Goal: Task Accomplishment & Management: Manage account settings

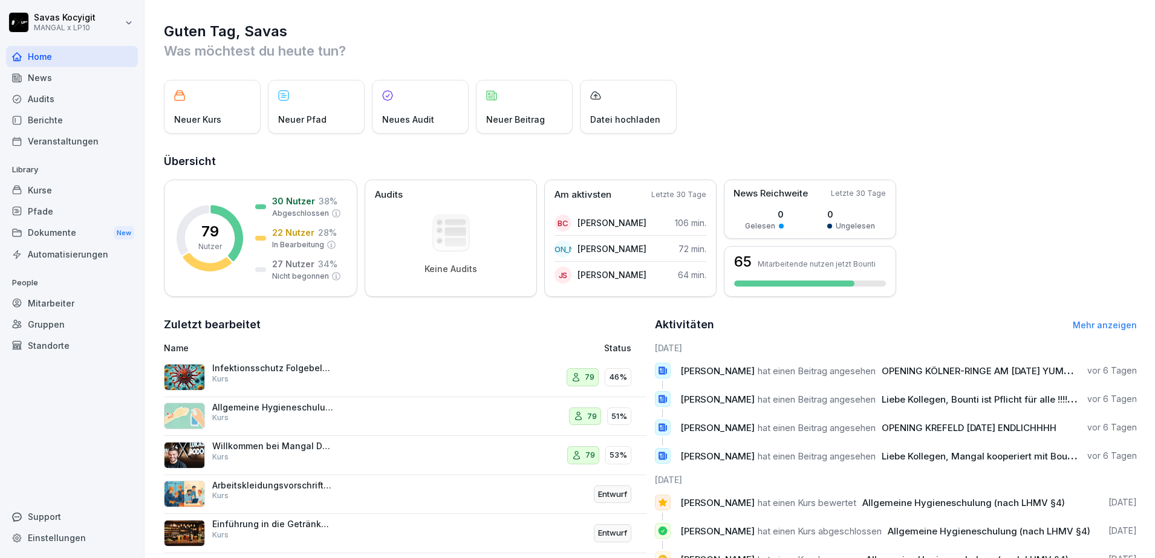
click at [68, 191] on div "Kurse" at bounding box center [72, 190] width 132 height 21
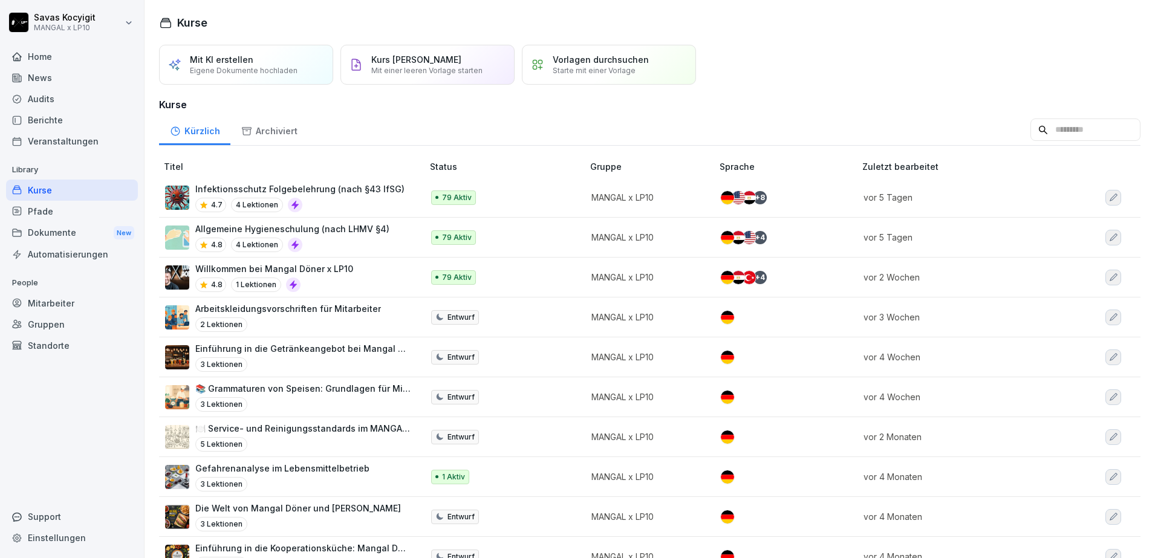
click at [343, 289] on div "4.8 1 Lektionen" at bounding box center [274, 284] width 158 height 15
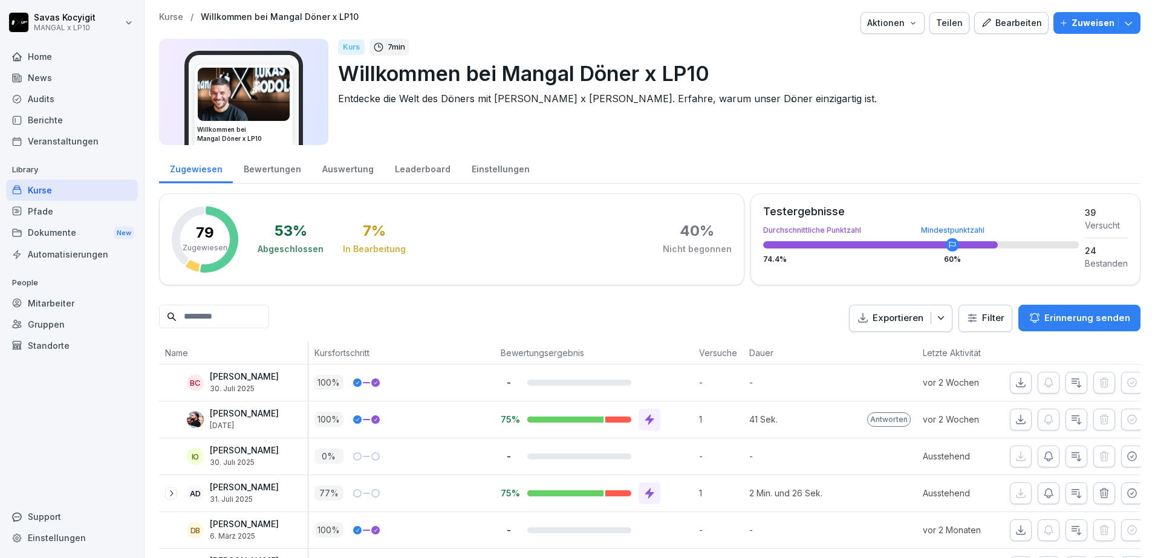
drag, startPoint x: 1142, startPoint y: 62, endPoint x: 1144, endPoint y: 55, distance: 7.6
click at [1144, 55] on div "Kurse / Willkommen bei Mangal Döner x LP10 Aktionen Teilen Bearbeiten Zuweisen …" at bounding box center [649, 279] width 1010 height 558
copy div "Willkommen bei Mangal Döner x LP10"
click at [1045, 123] on div "Kurs 7 min Willkommen bei Mangal Döner x LP10 Entdecke die Welt des Döners mit …" at bounding box center [734, 92] width 793 height 106
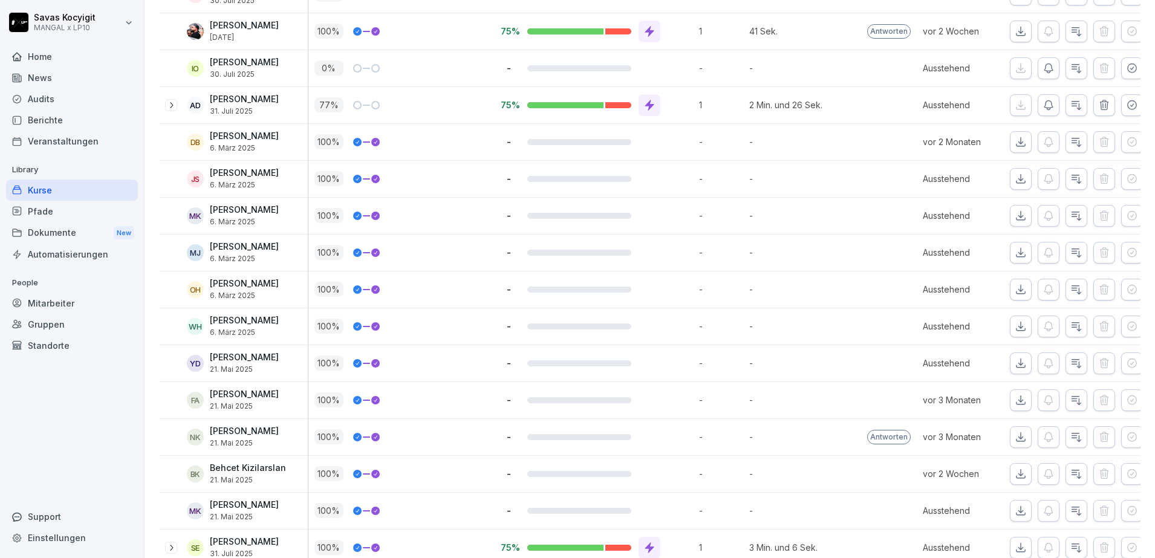
scroll to position [404, 0]
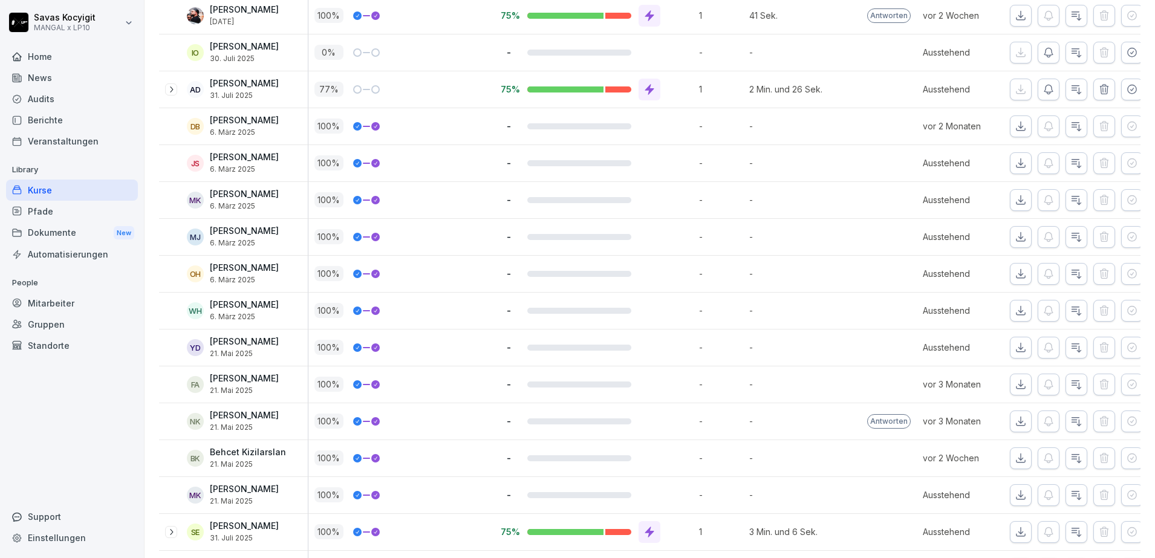
click at [1127, 57] on icon "button" at bounding box center [1132, 53] width 12 height 12
click at [1126, 86] on icon "button" at bounding box center [1132, 89] width 12 height 12
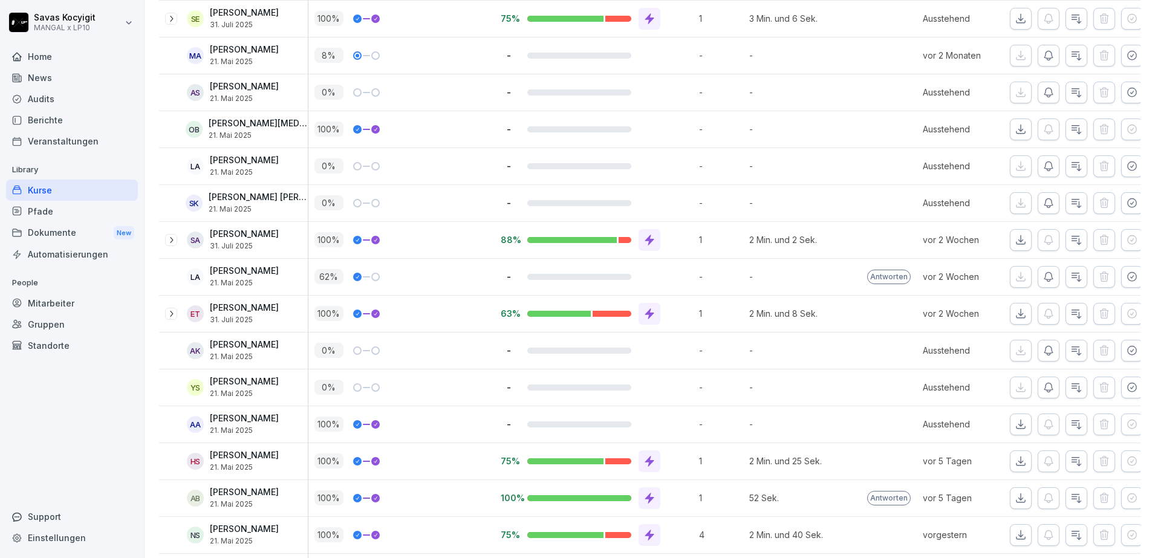
scroll to position [933, 0]
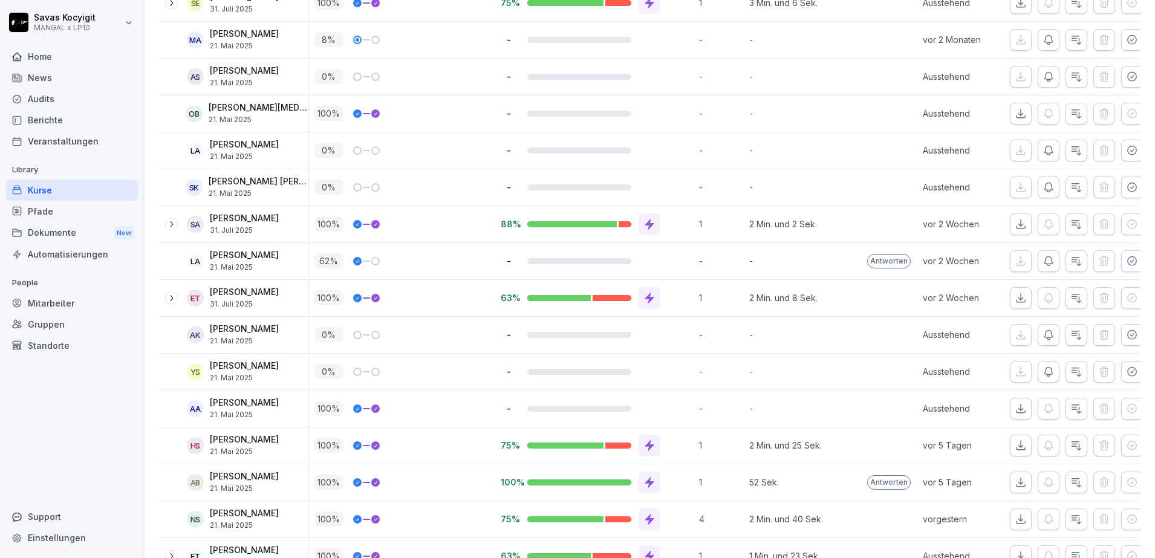
click at [1126, 36] on icon "button" at bounding box center [1132, 40] width 12 height 12
click at [1126, 71] on icon "button" at bounding box center [1132, 77] width 12 height 12
click at [1126, 153] on icon "button" at bounding box center [1132, 150] width 12 height 12
click at [1121, 180] on button "button" at bounding box center [1132, 188] width 22 height 22
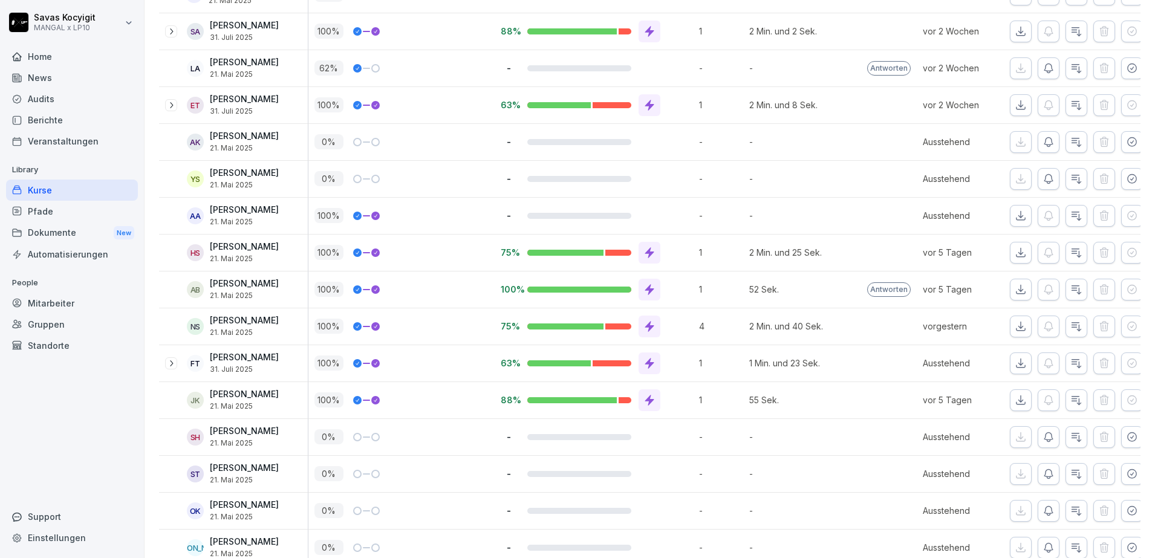
scroll to position [1133, 0]
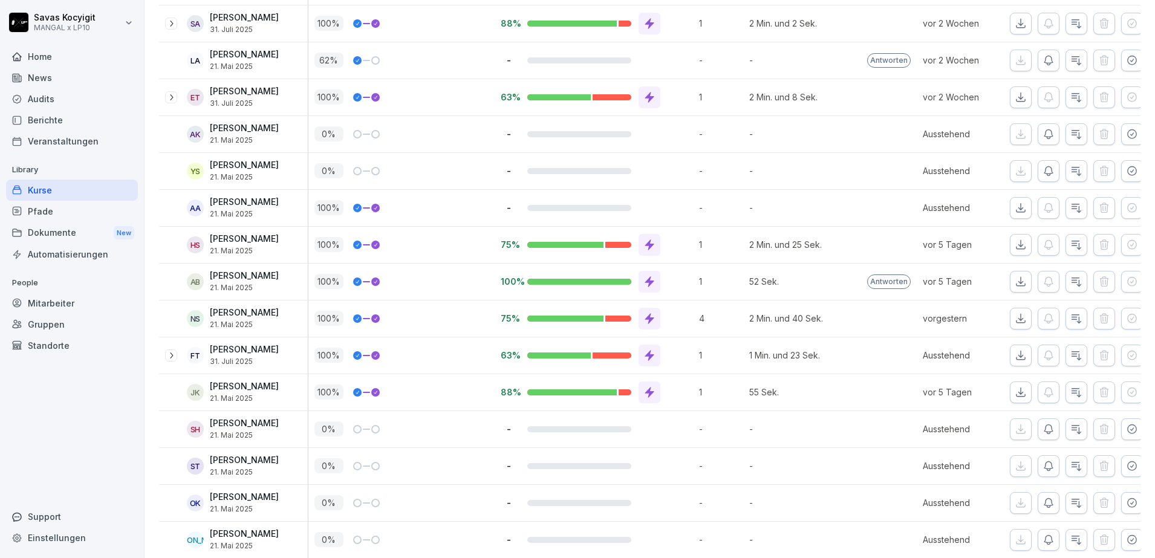
click at [1121, 66] on button "button" at bounding box center [1132, 61] width 22 height 22
click at [1126, 139] on icon "button" at bounding box center [1132, 134] width 12 height 12
click at [1126, 173] on icon "button" at bounding box center [1132, 171] width 12 height 12
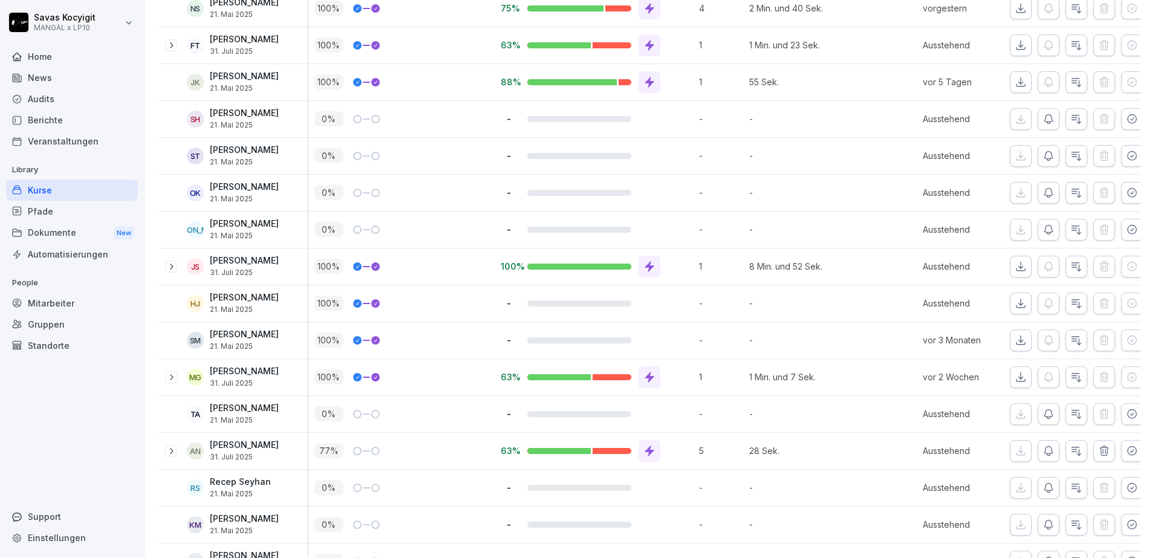
scroll to position [1471, 0]
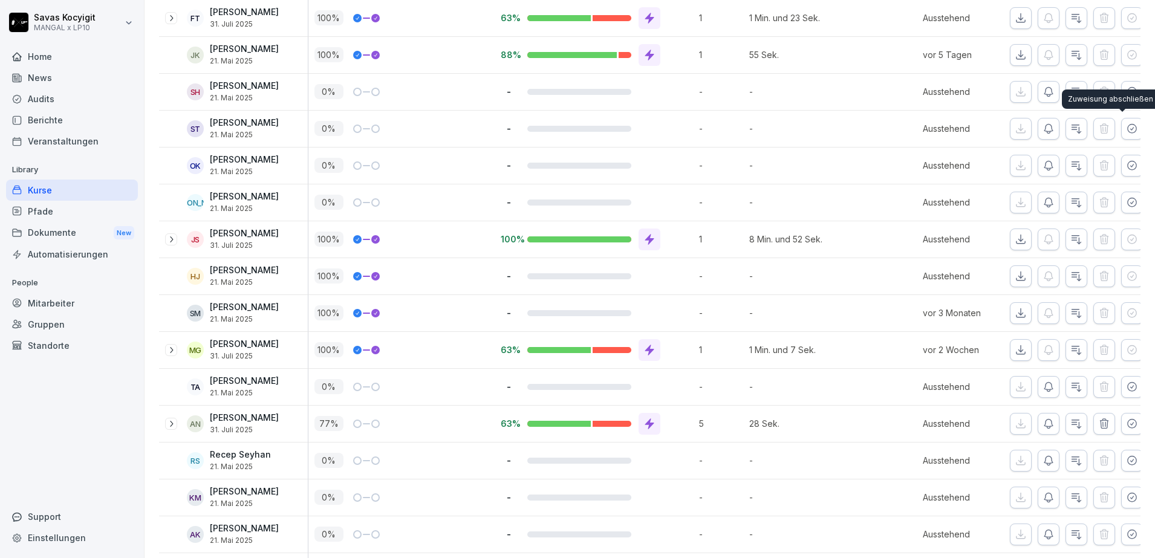
click at [1124, 93] on div "Zuweisung abschließen Zuweisung abschließen" at bounding box center [1110, 98] width 97 height 19
click at [1123, 89] on div "Zuweisung abschließen Zuweisung abschließen" at bounding box center [1110, 98] width 97 height 19
click at [1127, 87] on icon "button" at bounding box center [1131, 91] width 8 height 8
click at [1126, 124] on icon "button" at bounding box center [1132, 129] width 12 height 12
click at [1126, 170] on icon "button" at bounding box center [1132, 166] width 12 height 12
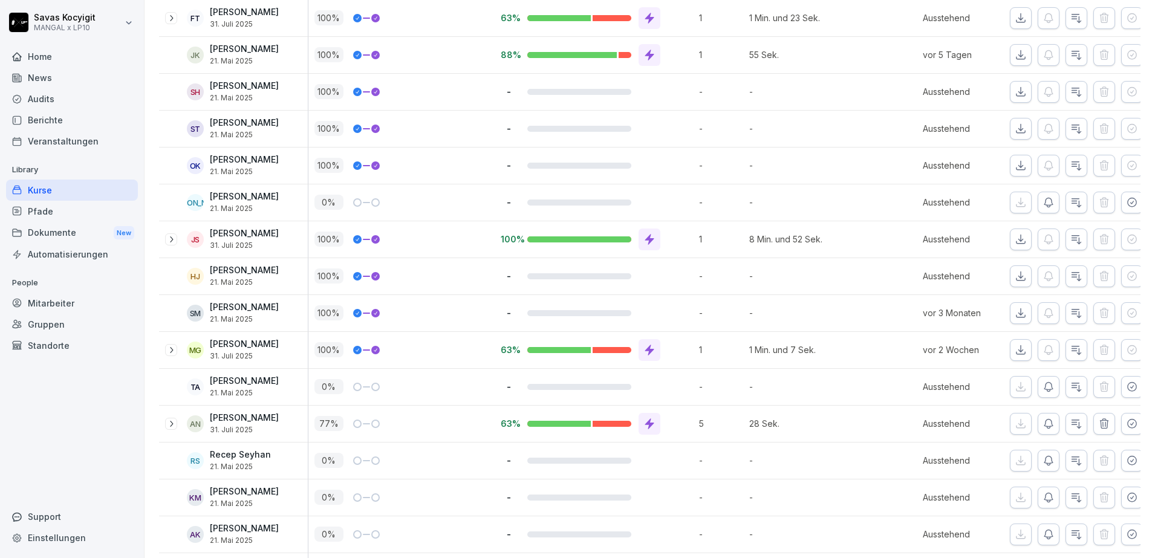
click at [1126, 207] on icon "button" at bounding box center [1132, 202] width 12 height 12
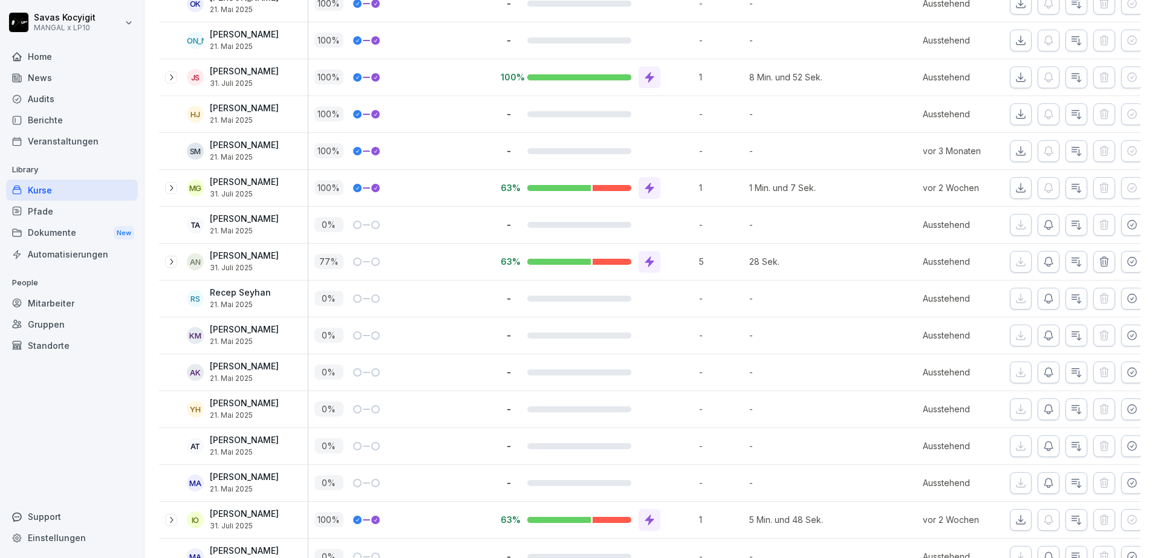
scroll to position [1719, 0]
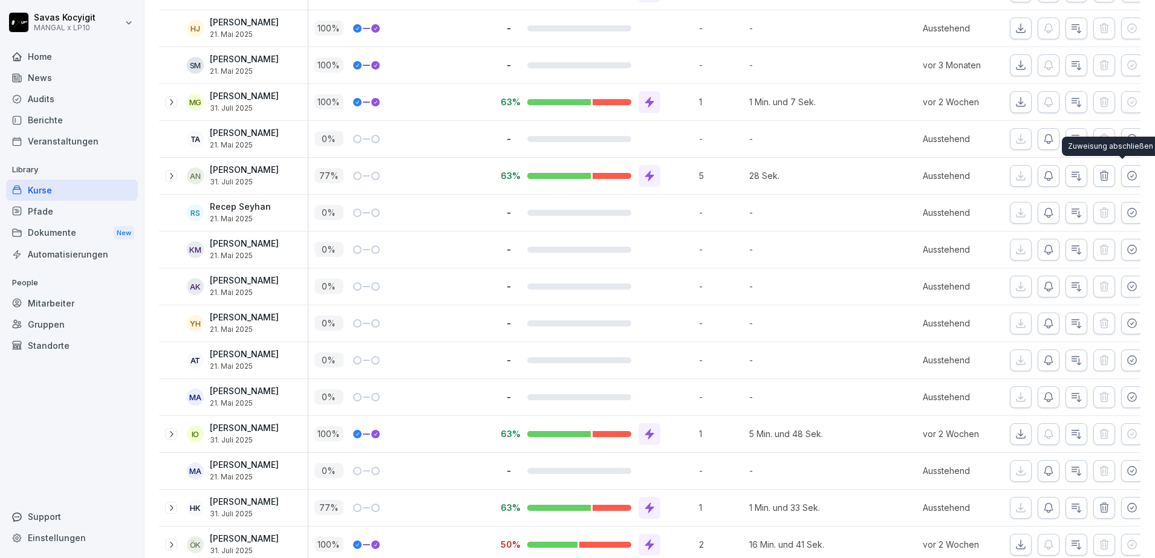
click at [1121, 141] on div "Zuweisung abschließen Zuweisung abschließen" at bounding box center [1110, 146] width 97 height 19
click at [1121, 140] on div "Zuweisung abschließen Zuweisung abschließen" at bounding box center [1110, 146] width 97 height 19
click at [1121, 132] on button "button" at bounding box center [1132, 139] width 22 height 22
click at [1126, 211] on icon "button" at bounding box center [1132, 213] width 12 height 12
click at [1126, 178] on icon "button" at bounding box center [1132, 176] width 12 height 12
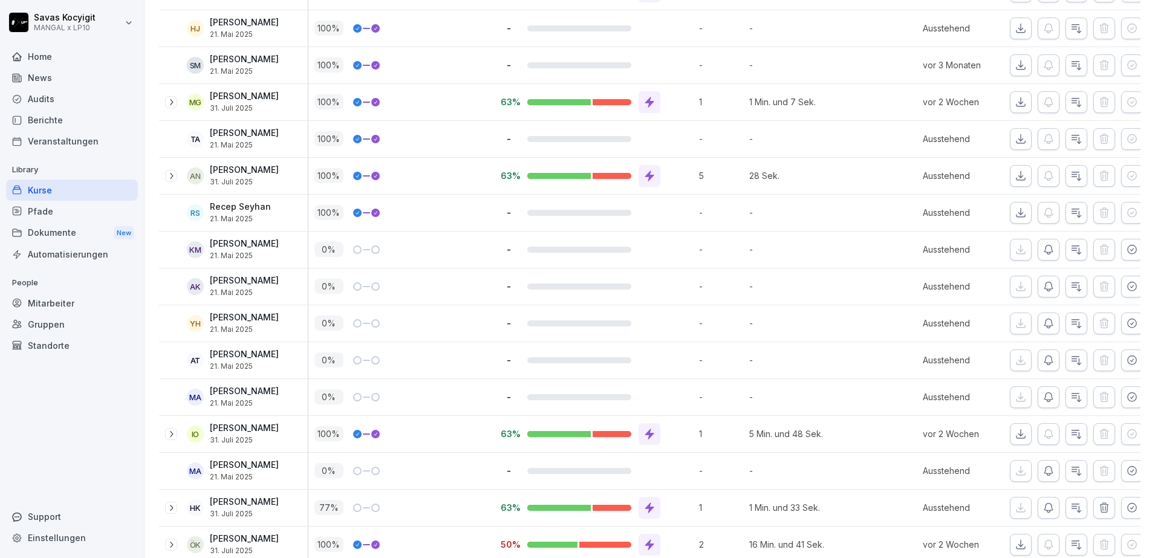
click at [1127, 249] on icon "button" at bounding box center [1131, 249] width 8 height 8
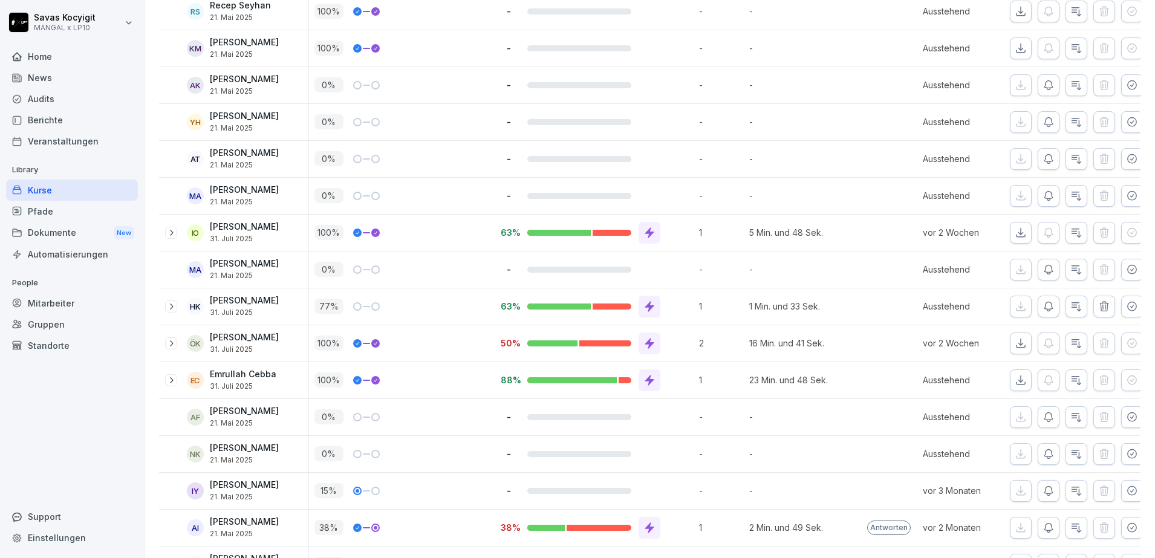
scroll to position [1943, 0]
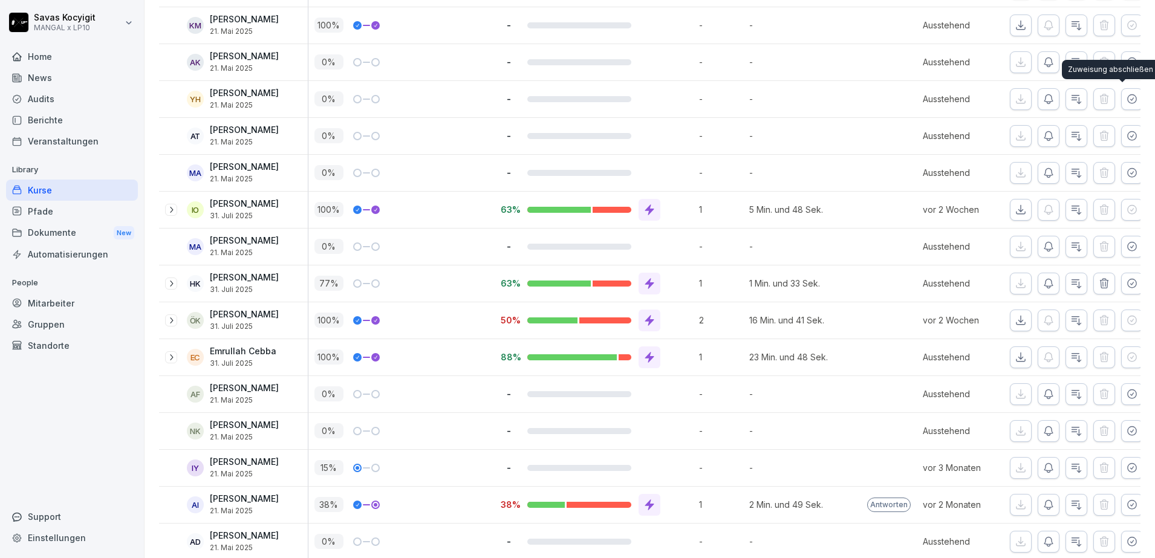
click at [1118, 63] on div "Zuweisung abschließen Zuweisung abschließen" at bounding box center [1110, 69] width 97 height 19
click at [1122, 62] on div "Zuweisung abschließen Zuweisung abschließen" at bounding box center [1110, 69] width 97 height 19
click at [1126, 59] on icon "button" at bounding box center [1132, 62] width 12 height 12
click at [1126, 96] on icon "button" at bounding box center [1132, 99] width 12 height 12
click at [1127, 139] on icon "button" at bounding box center [1131, 135] width 8 height 8
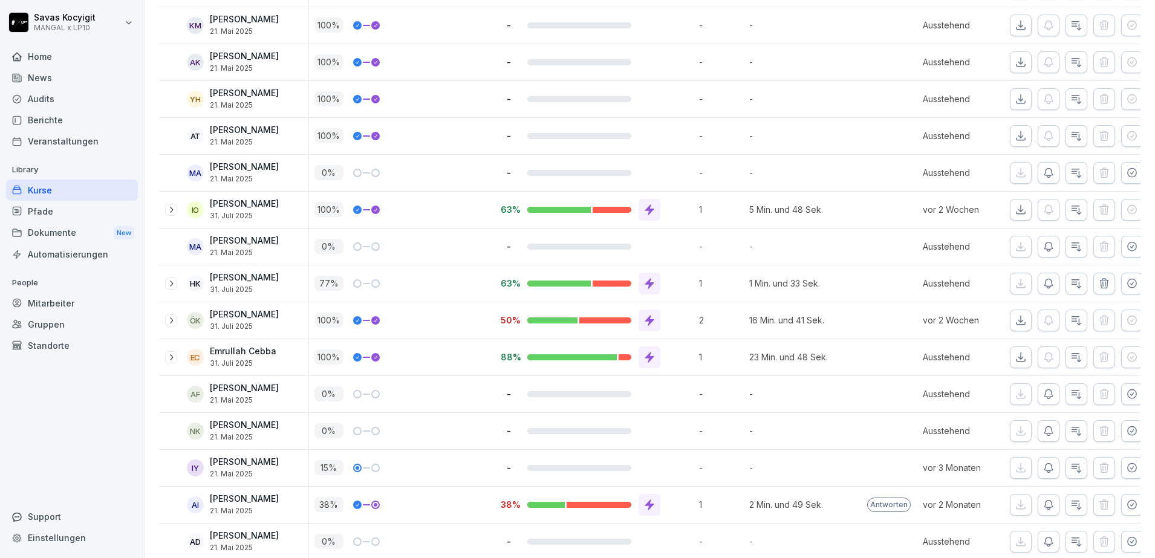
click at [1123, 166] on button "button" at bounding box center [1132, 173] width 22 height 22
click at [1126, 249] on icon "button" at bounding box center [1132, 247] width 12 height 12
click at [1126, 282] on icon "button" at bounding box center [1132, 283] width 12 height 12
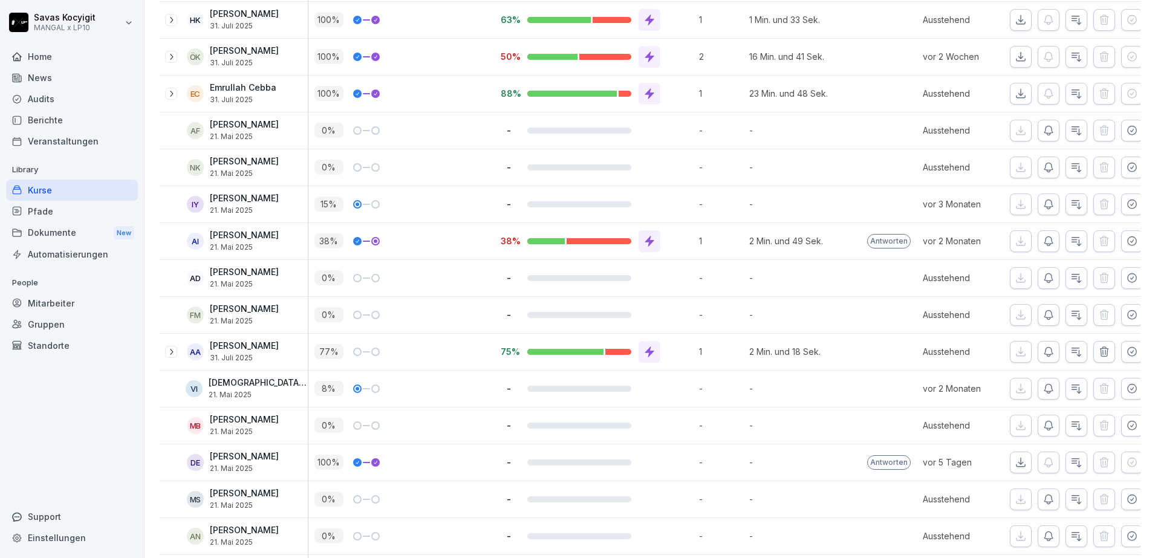
scroll to position [2214, 0]
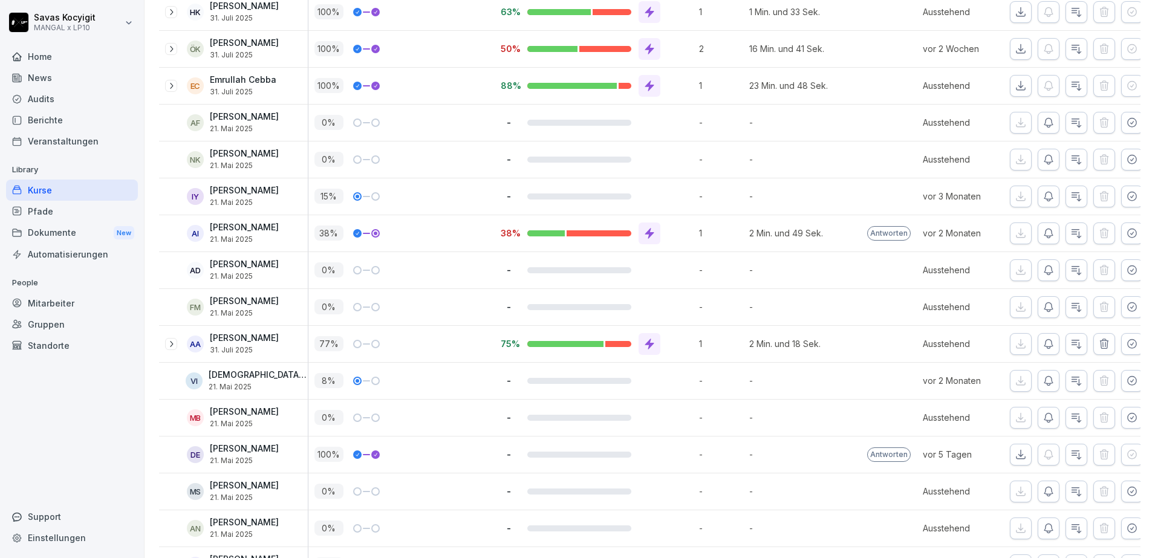
click at [1126, 118] on icon "button" at bounding box center [1132, 123] width 12 height 12
click at [1127, 163] on icon "button" at bounding box center [1131, 159] width 8 height 8
click at [1127, 194] on icon "button" at bounding box center [1131, 196] width 8 height 8
click at [1126, 271] on icon "button" at bounding box center [1132, 270] width 12 height 12
click at [1127, 234] on icon "button" at bounding box center [1131, 233] width 8 height 8
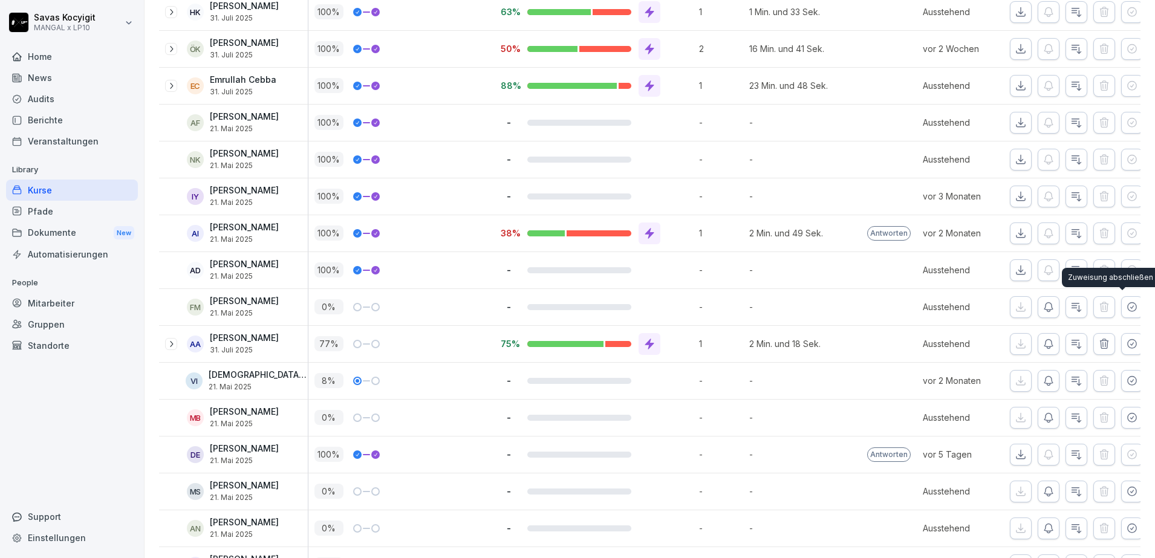
click at [1126, 312] on icon "button" at bounding box center [1132, 307] width 12 height 12
click at [1121, 351] on button "button" at bounding box center [1132, 344] width 22 height 22
click at [1127, 384] on icon "button" at bounding box center [1131, 380] width 8 height 8
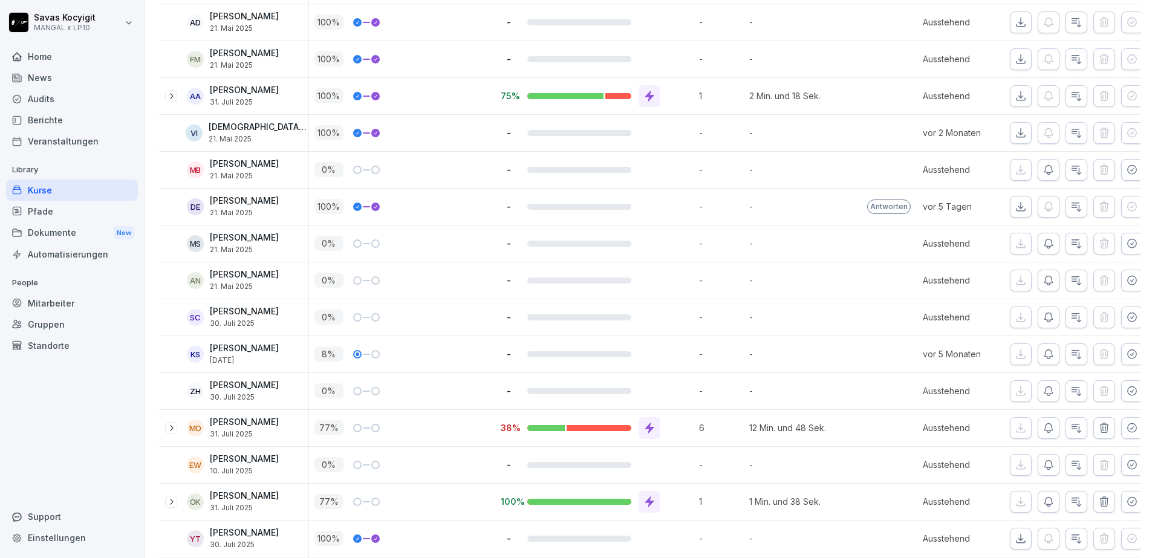
scroll to position [2505, 0]
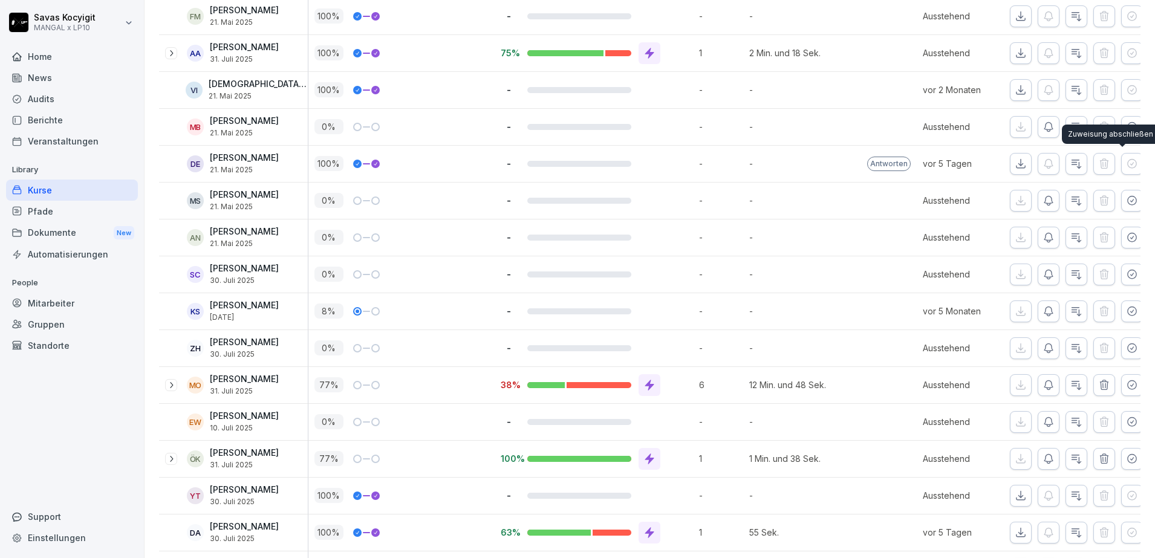
click at [1123, 129] on div "Zuweisung abschließen Zuweisung abschließen" at bounding box center [1110, 134] width 97 height 19
click at [1127, 122] on icon "button" at bounding box center [1131, 126] width 8 height 8
click at [1127, 199] on icon "button" at bounding box center [1131, 200] width 8 height 8
click at [1121, 229] on button "button" at bounding box center [1132, 238] width 22 height 22
click at [1126, 310] on icon "button" at bounding box center [1132, 311] width 12 height 12
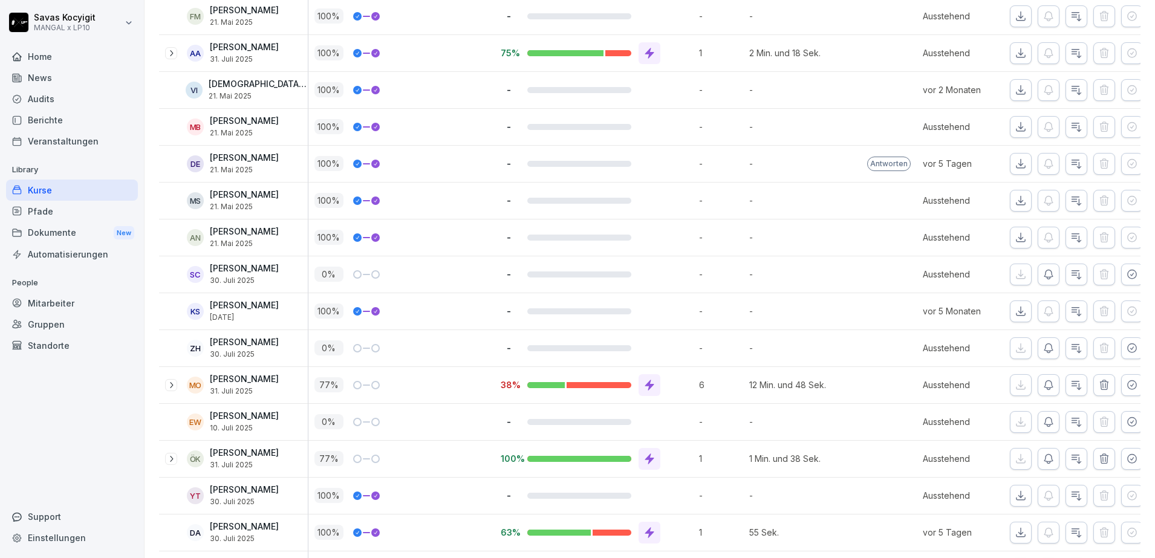
click at [1127, 351] on icon "button" at bounding box center [1131, 347] width 8 height 8
click at [1126, 381] on icon "button" at bounding box center [1132, 385] width 12 height 12
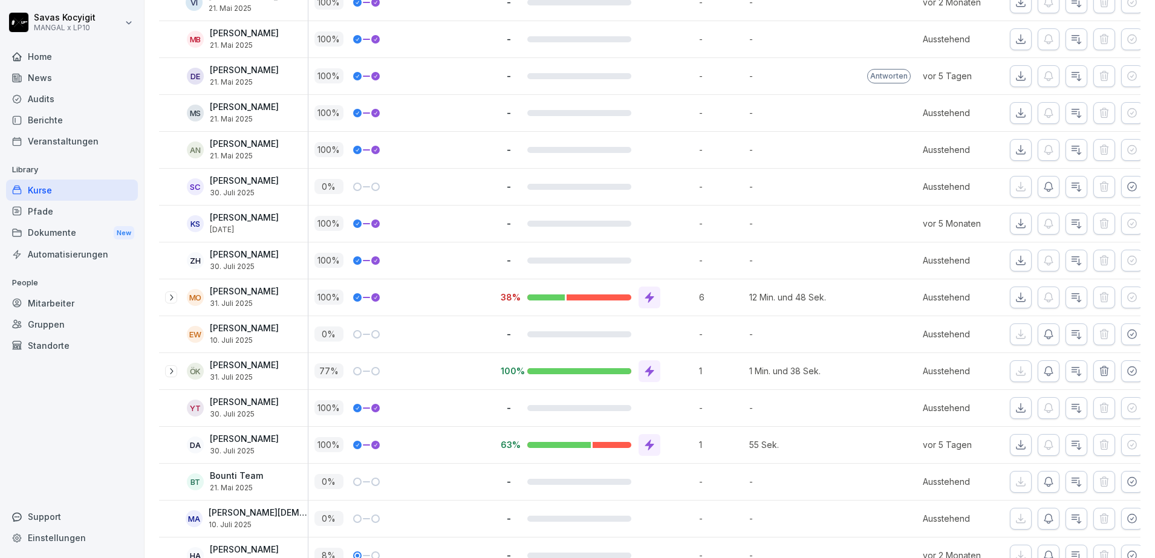
scroll to position [2608, 0]
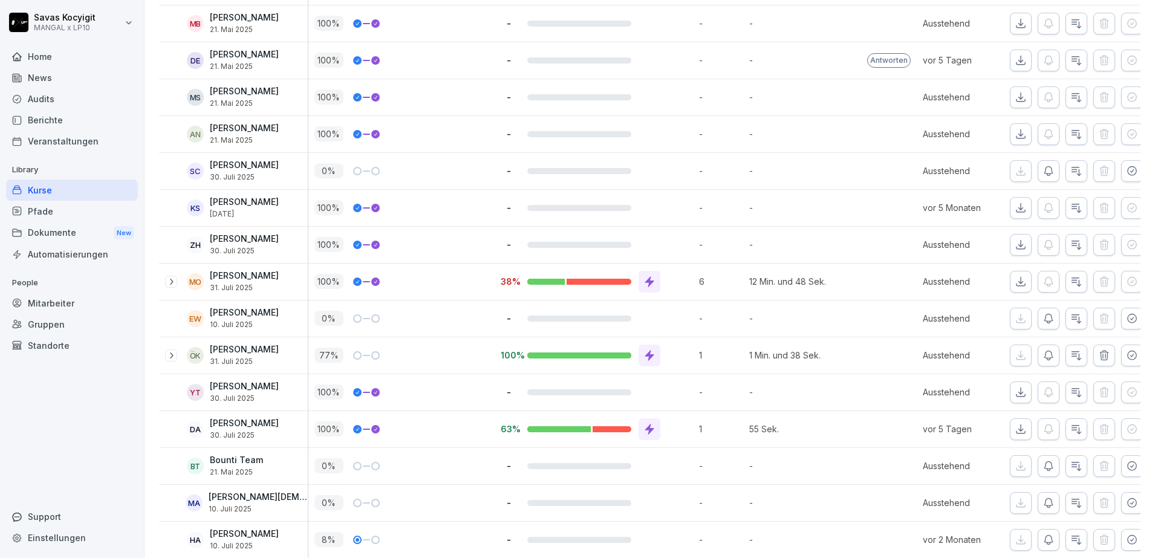
click at [1127, 318] on icon "button" at bounding box center [1131, 318] width 8 height 8
click at [1126, 352] on icon "button" at bounding box center [1132, 355] width 12 height 12
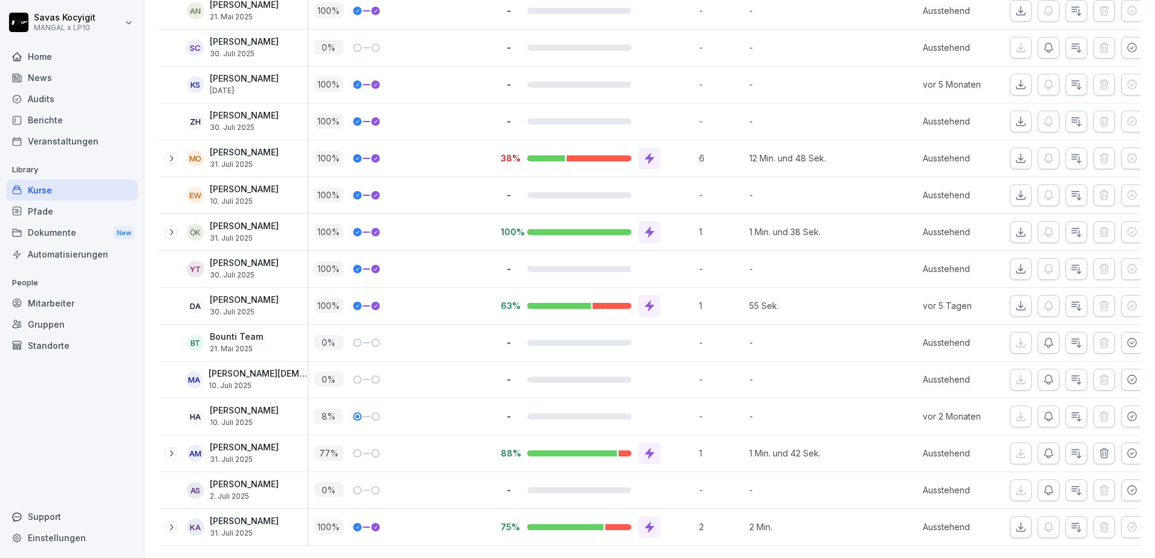
click at [1126, 337] on icon "button" at bounding box center [1132, 343] width 12 height 12
click at [1127, 375] on icon "button" at bounding box center [1131, 379] width 8 height 8
click at [1126, 410] on icon "button" at bounding box center [1132, 416] width 12 height 12
click at [1127, 447] on icon "button" at bounding box center [1132, 453] width 12 height 12
drag, startPoint x: 1122, startPoint y: 478, endPoint x: 1123, endPoint y: 470, distance: 8.0
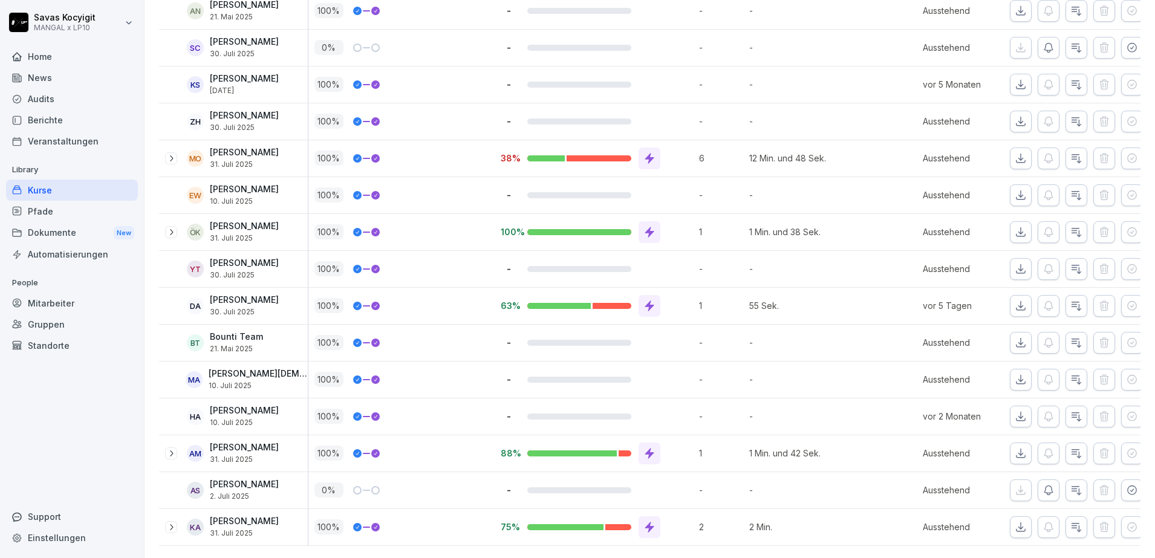
click at [1123, 472] on div at bounding box center [1075, 490] width 131 height 36
click at [1127, 485] on icon "button" at bounding box center [1131, 489] width 8 height 8
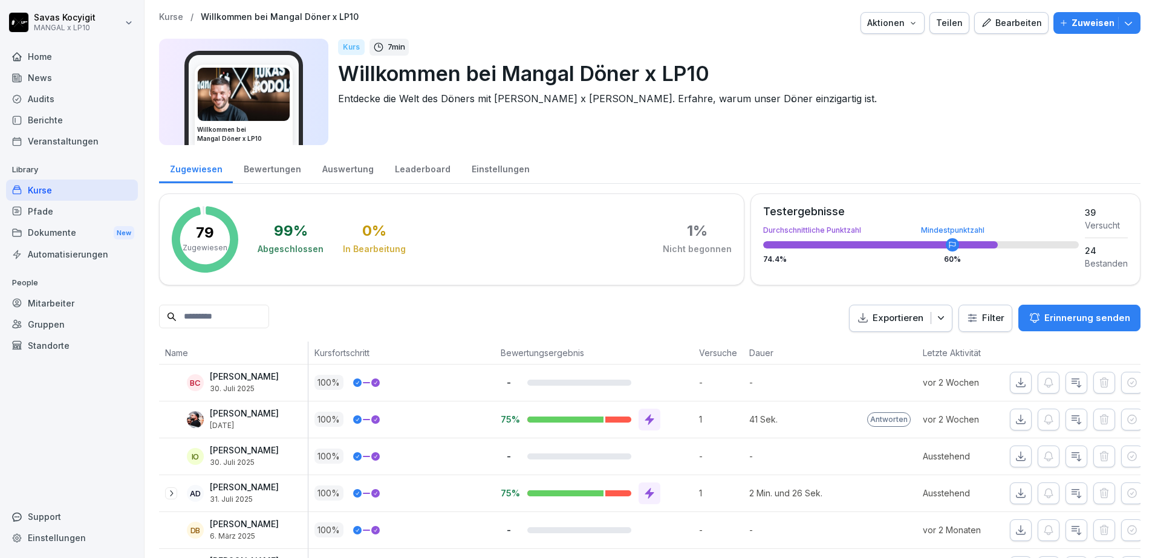
click at [86, 197] on div "Kurse" at bounding box center [72, 190] width 132 height 21
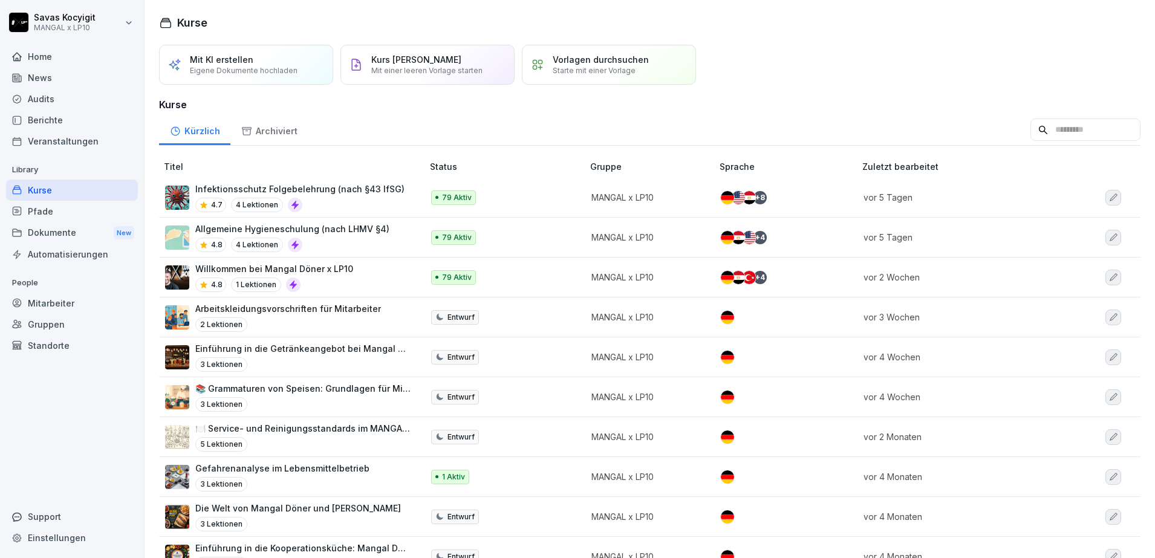
click at [387, 272] on div "Willkommen bei Mangal Döner x LP10 4.8 1 Lektionen" at bounding box center [287, 277] width 245 height 30
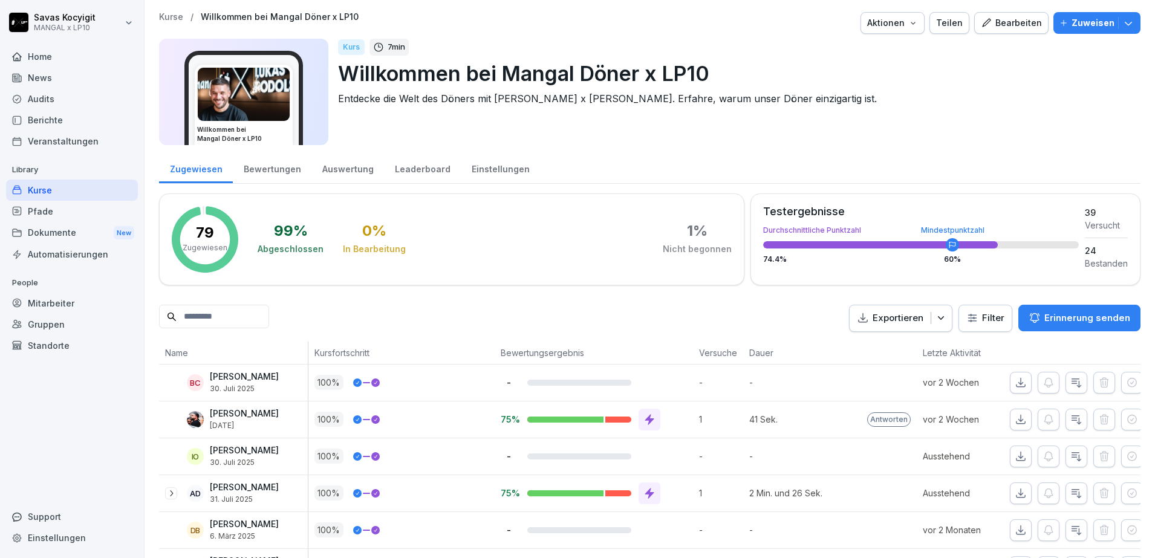
click at [59, 233] on div "Dokumente New" at bounding box center [72, 233] width 132 height 22
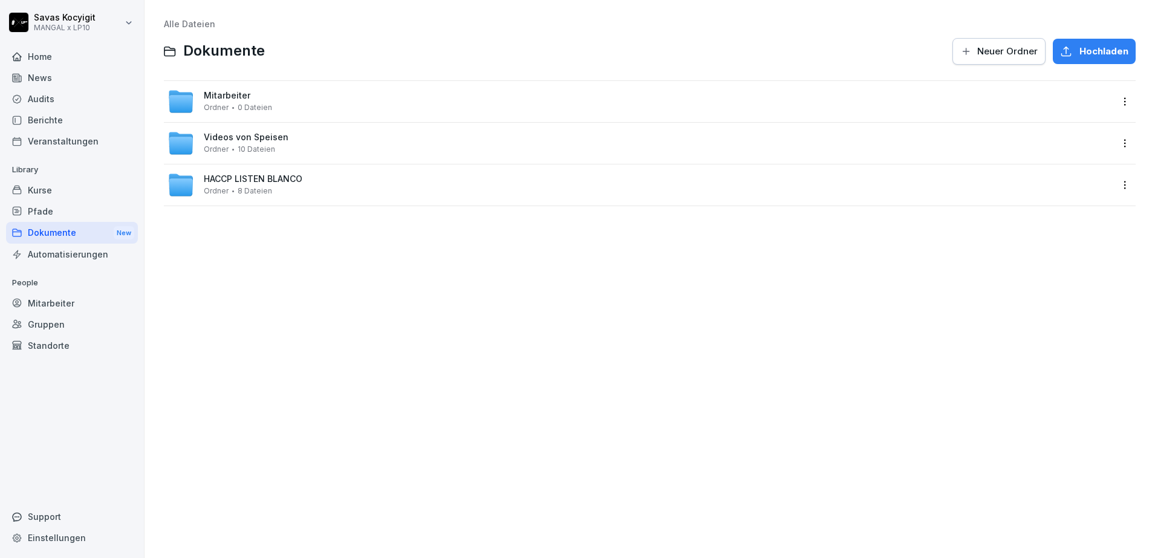
click at [314, 100] on div "Mitarbeiter Ordner 0 Dateien" at bounding box center [639, 101] width 945 height 27
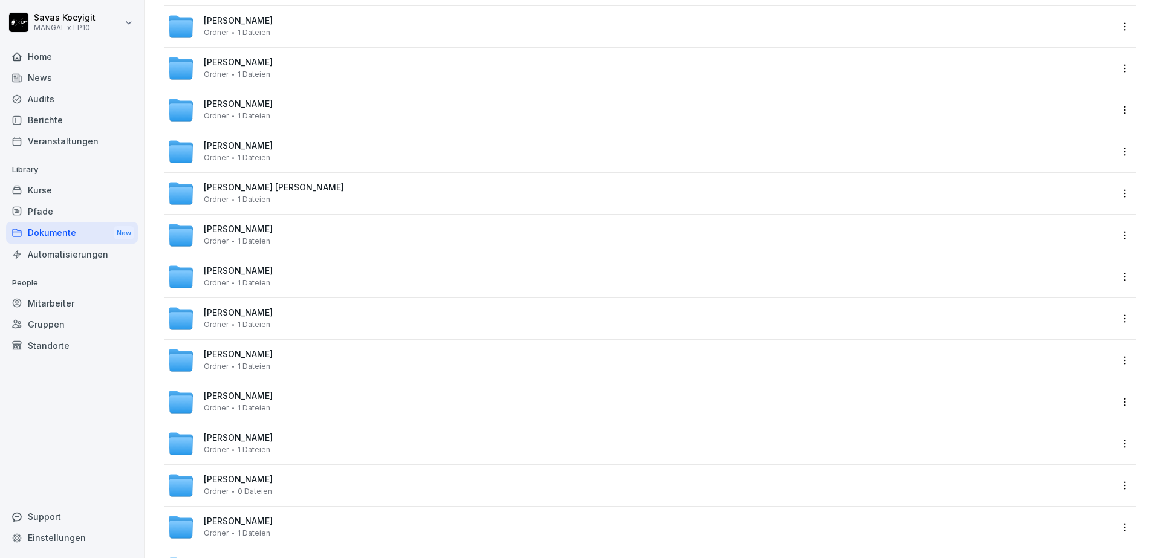
scroll to position [2294, 0]
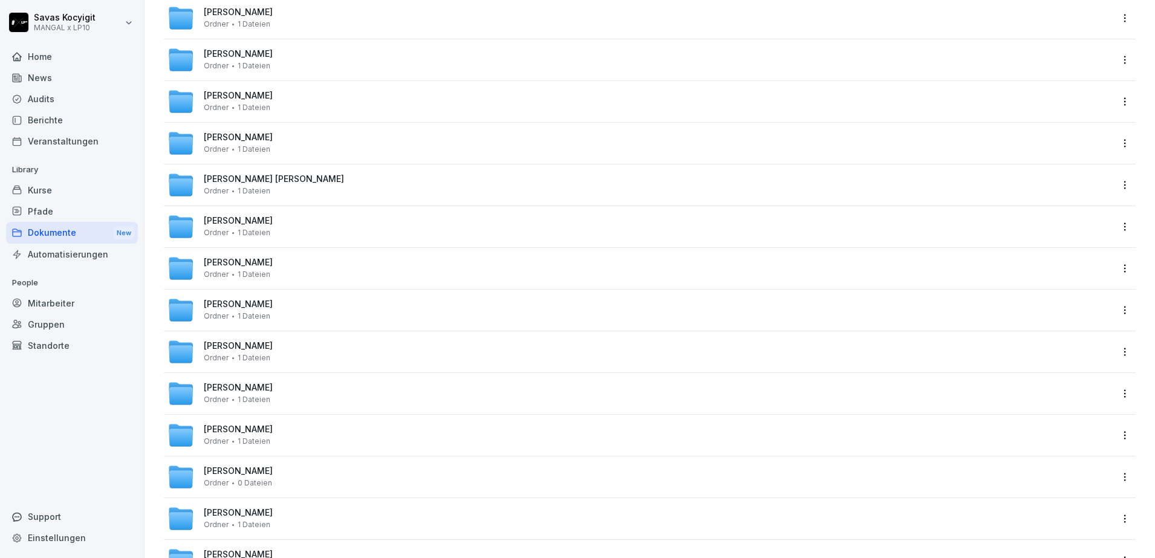
click at [241, 479] on span "0 Dateien" at bounding box center [255, 483] width 34 height 8
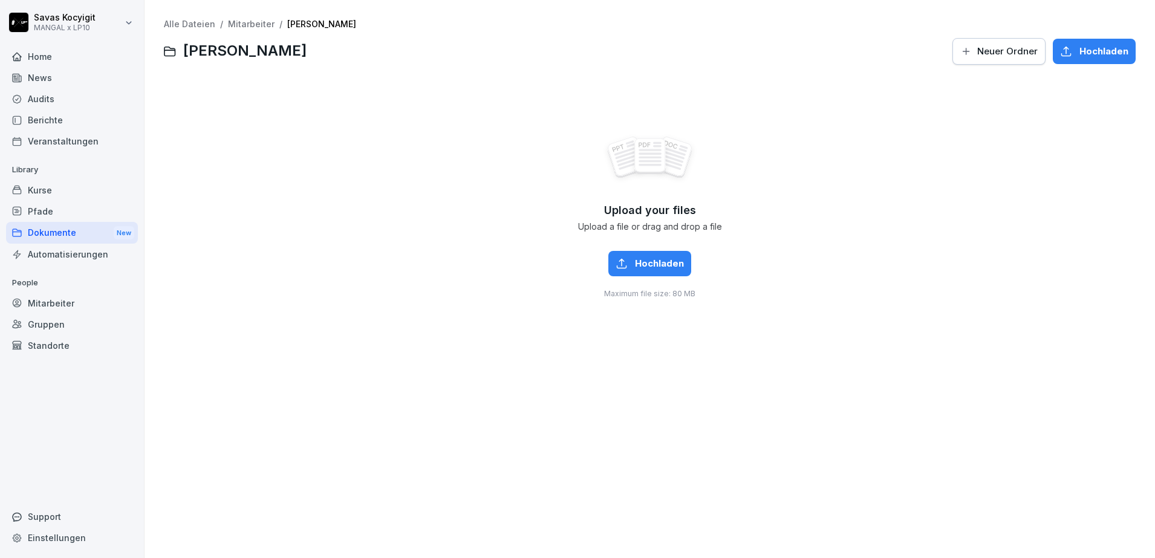
click at [245, 20] on link "Mitarbeiter" at bounding box center [251, 24] width 47 height 10
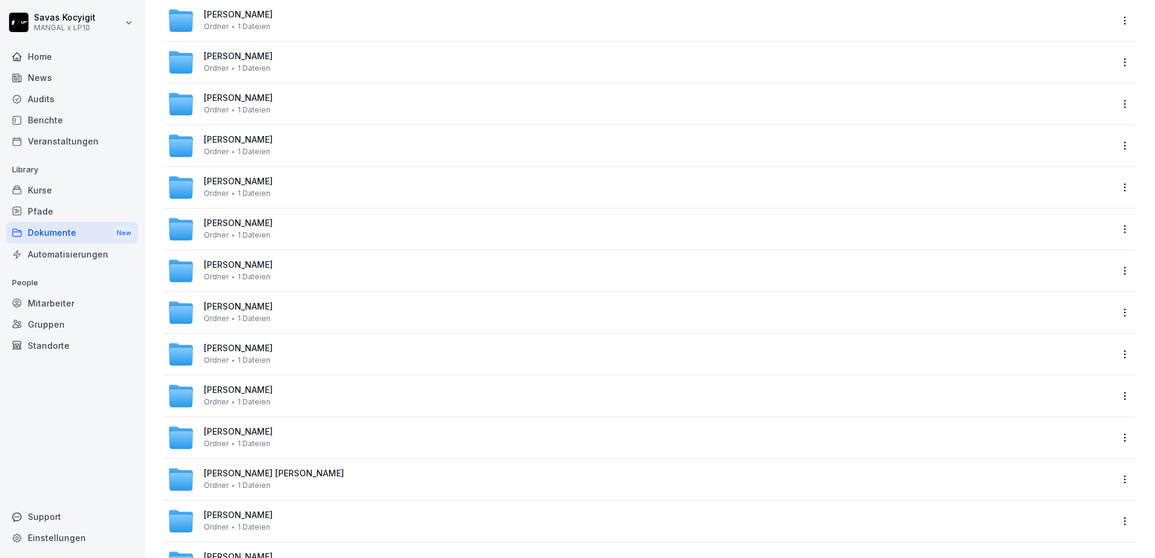
scroll to position [2553, 0]
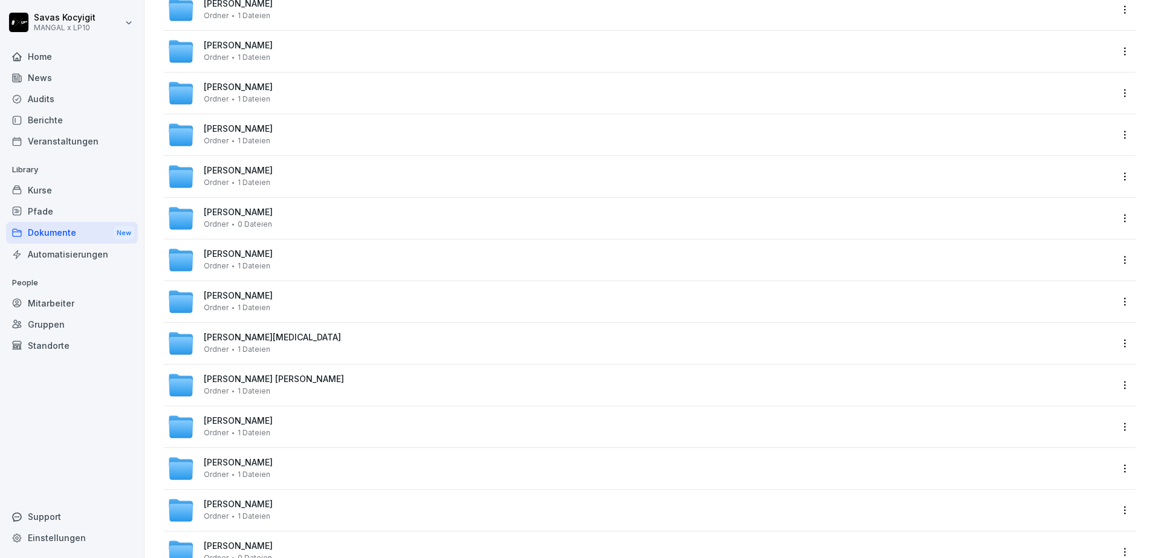
click at [242, 170] on span "[PERSON_NAME]" at bounding box center [238, 171] width 69 height 10
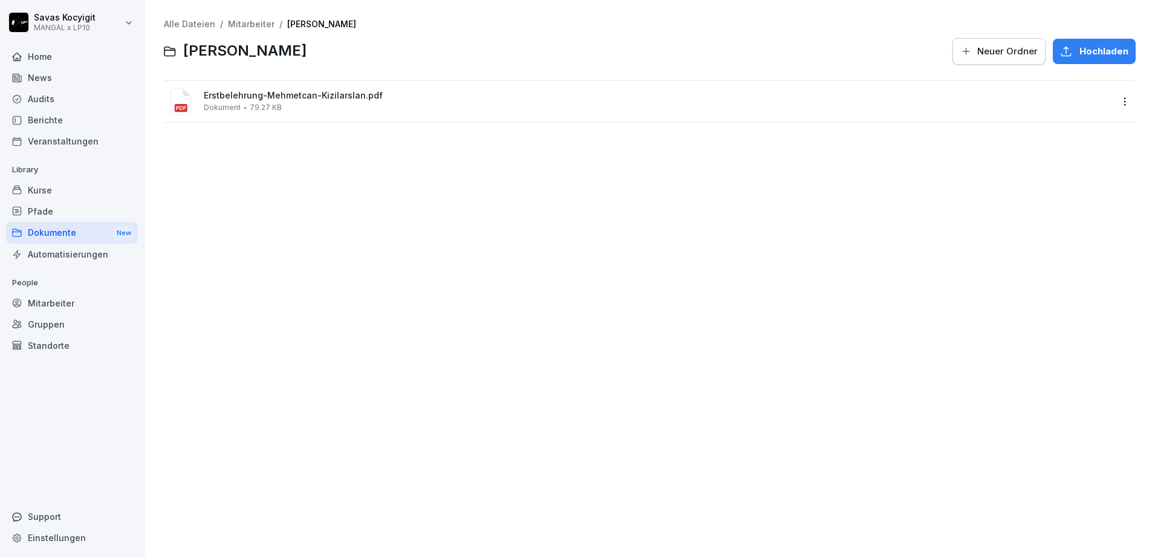
click at [310, 88] on div "Erstbelehrung-Mehmetcan-Kizilarslan.pdf Dokument 79.27 KB" at bounding box center [640, 101] width 952 height 41
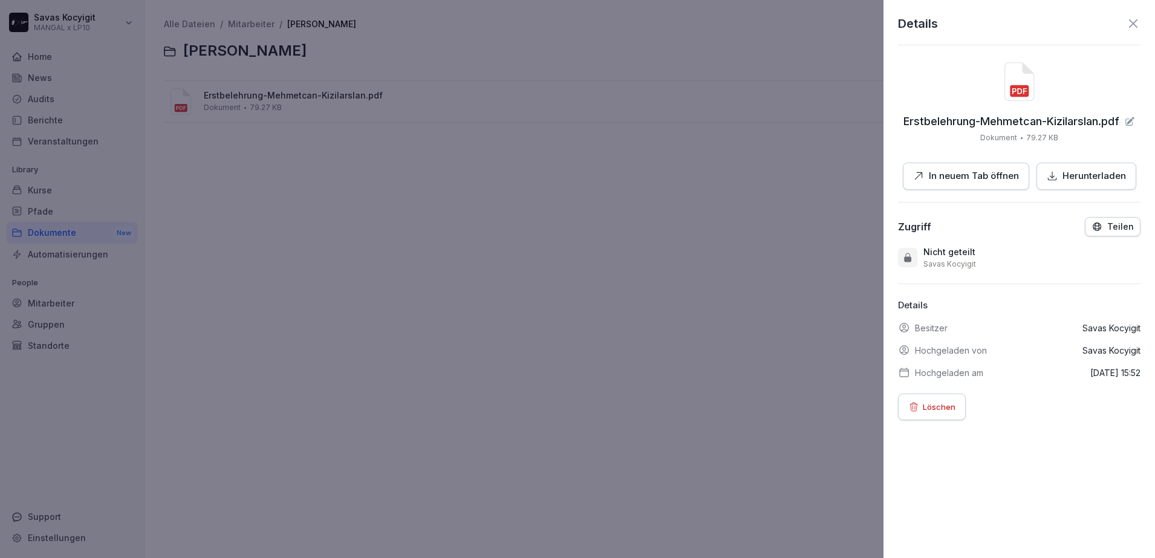
click at [1062, 173] on p "Herunterladen" at bounding box center [1093, 176] width 63 height 14
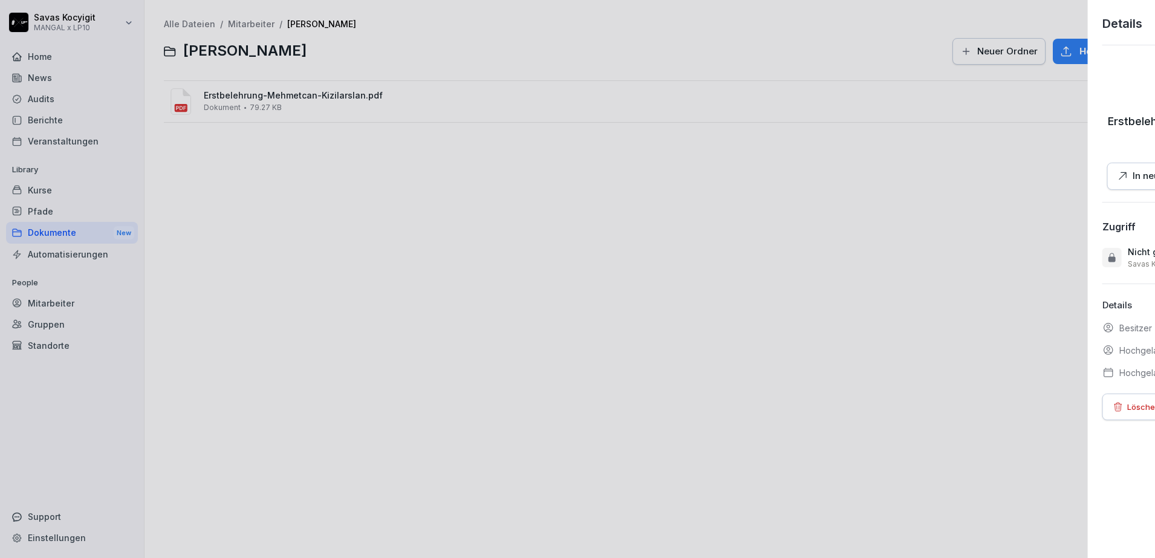
click at [365, 280] on div at bounding box center [577, 279] width 1155 height 558
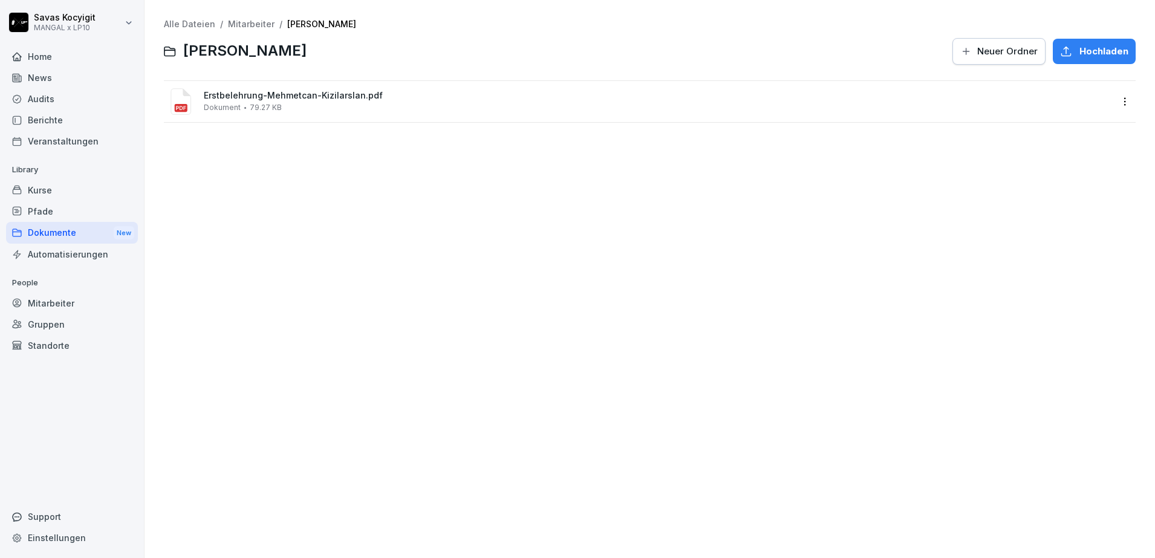
click at [297, 225] on div "Alle Dateien / Mitarbeiter / Mehmetcan Kizilarslan Mehmetcan Kizilarslan Neuer …" at bounding box center [650, 279] width 992 height 540
click at [252, 25] on link "Mitarbeiter" at bounding box center [251, 24] width 47 height 10
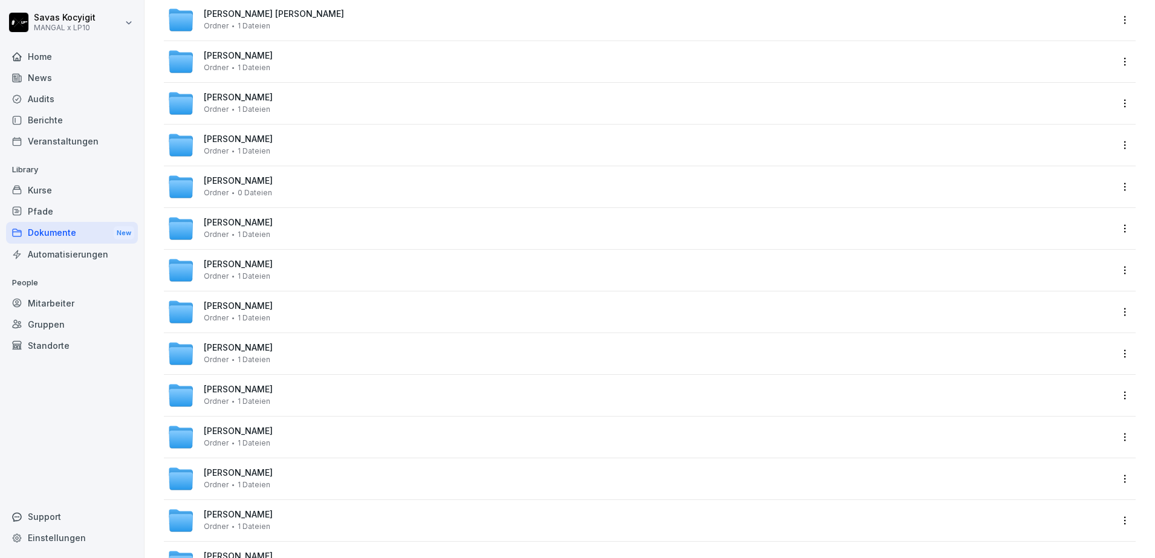
scroll to position [2960, 0]
click at [258, 128] on div "Abdalah Mohammd Ordner 0 Dateien" at bounding box center [640, 145] width 952 height 41
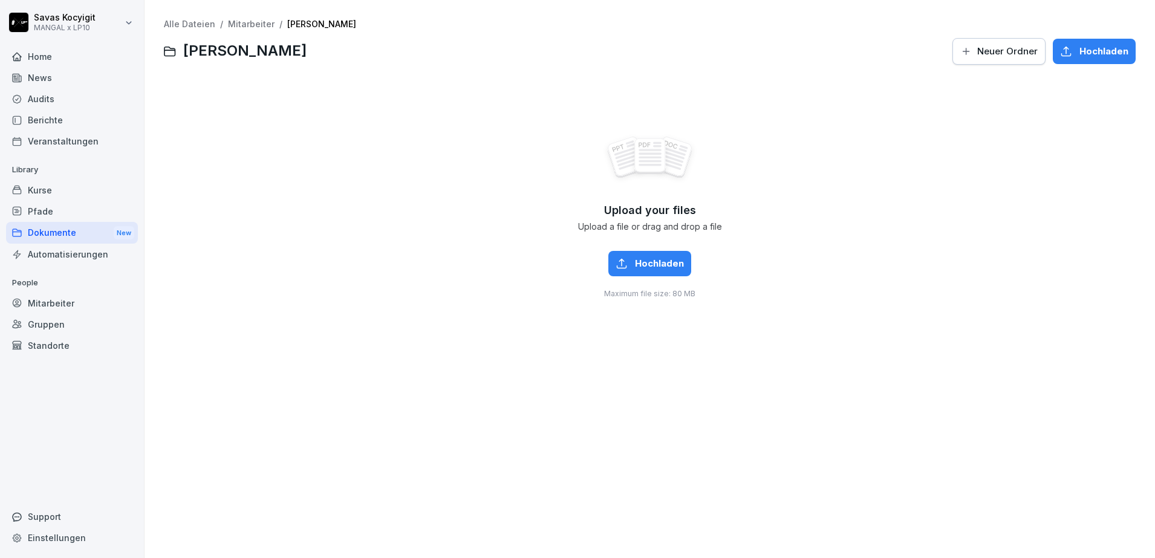
click at [250, 28] on link "Mitarbeiter" at bounding box center [251, 24] width 47 height 10
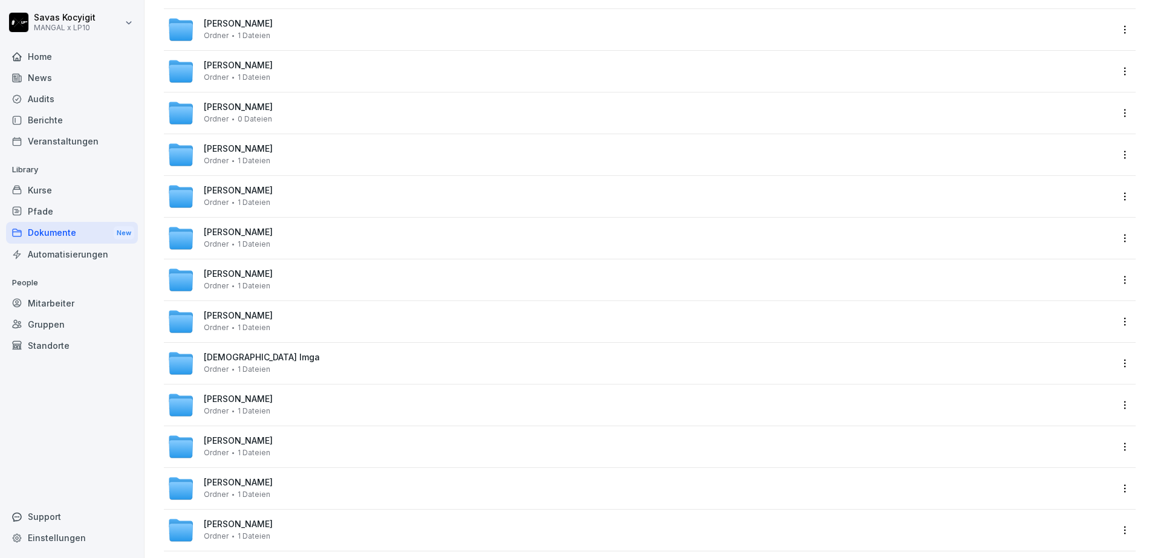
scroll to position [77, 0]
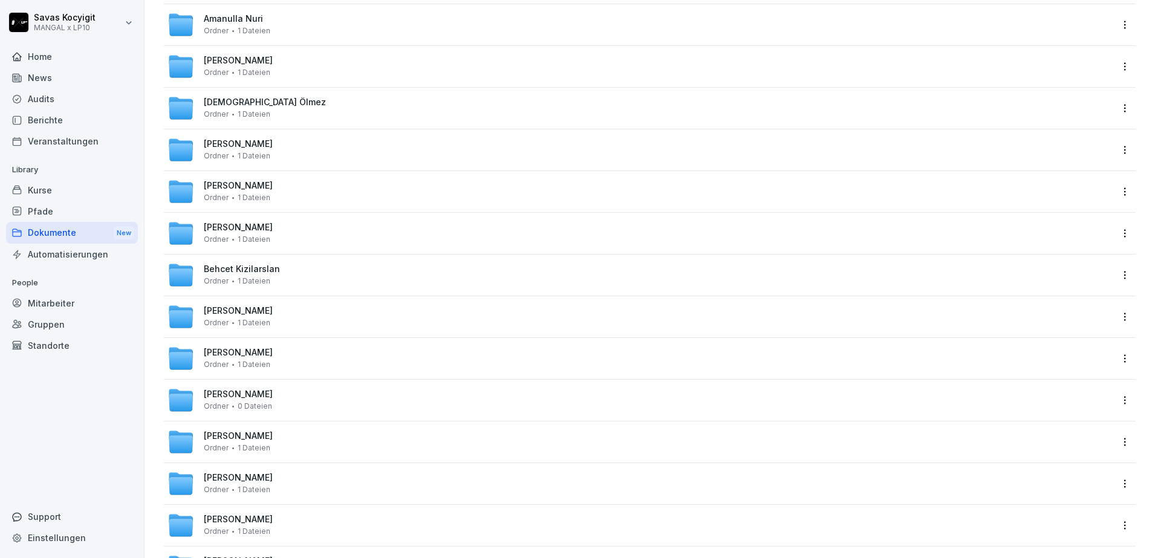
click at [47, 183] on div "Kurse" at bounding box center [72, 190] width 132 height 21
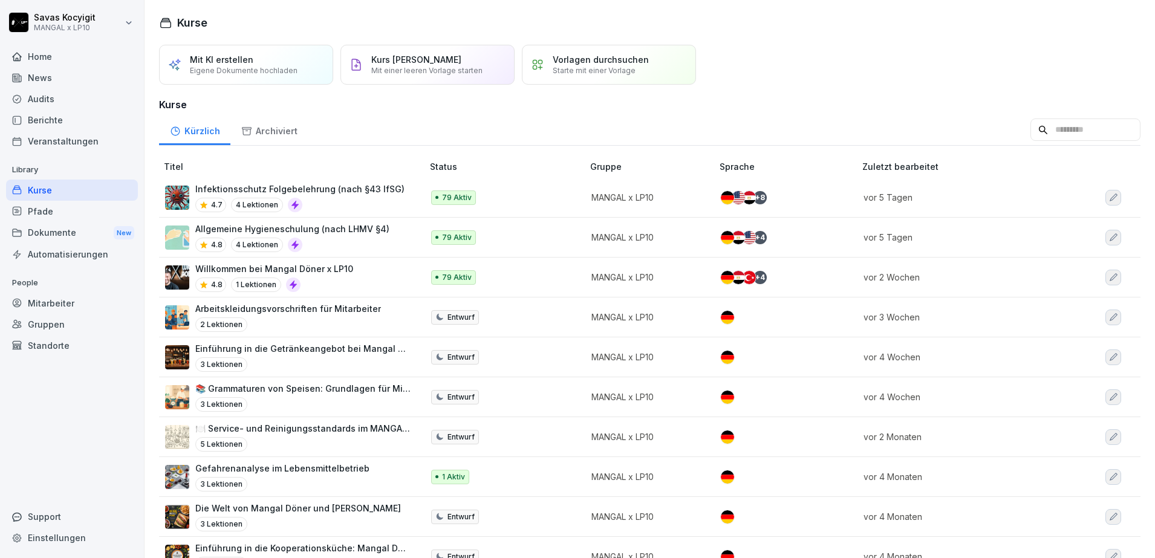
click at [332, 276] on div "Willkommen bei Mangal Döner x LP10 4.8 1 Lektionen" at bounding box center [274, 277] width 158 height 30
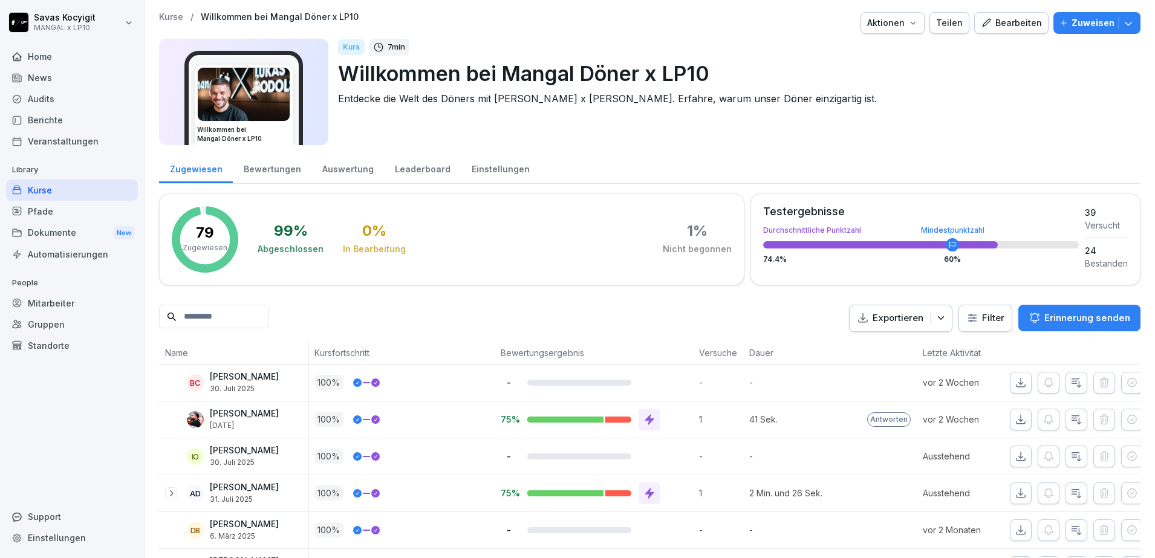
click at [59, 198] on div "Kurse" at bounding box center [72, 190] width 132 height 21
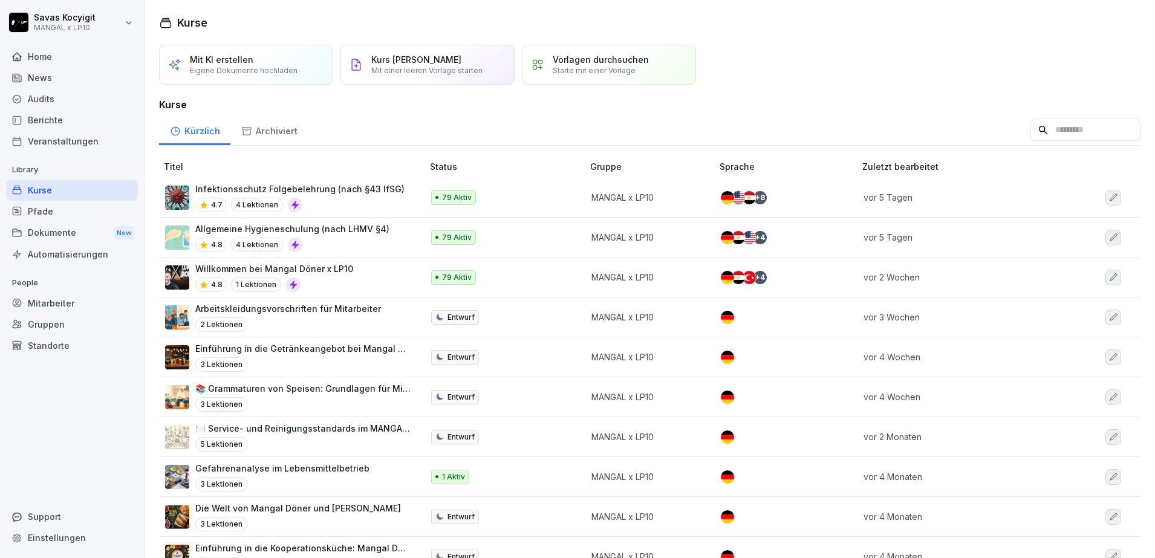
click at [345, 205] on div "4.7 4 Lektionen" at bounding box center [299, 205] width 209 height 15
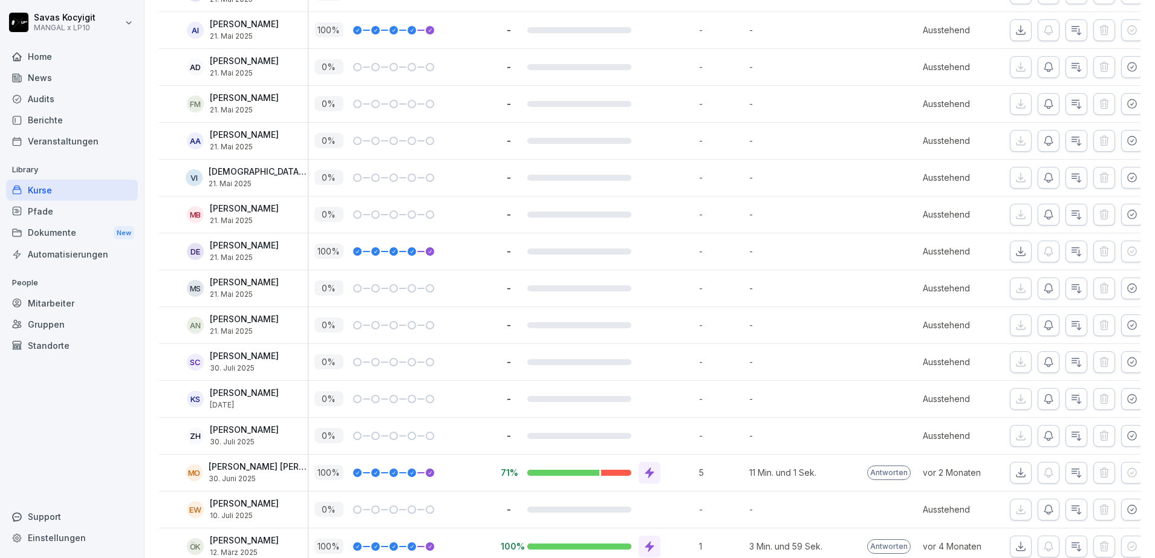
scroll to position [2367, 0]
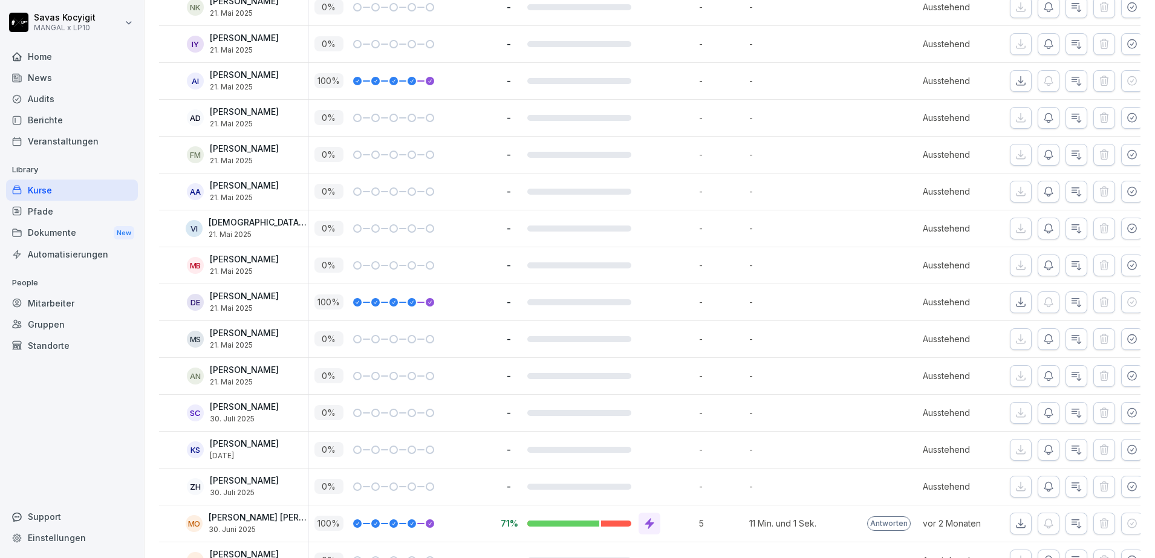
click at [239, 222] on p "[DEMOGRAPHIC_DATA] Imga" at bounding box center [258, 223] width 99 height 10
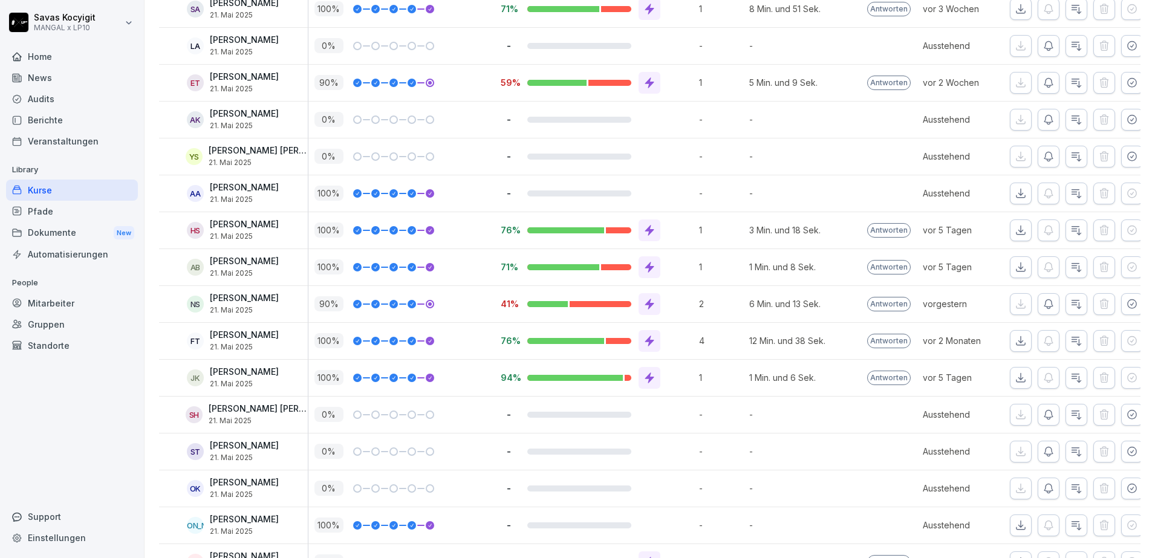
scroll to position [1164, 0]
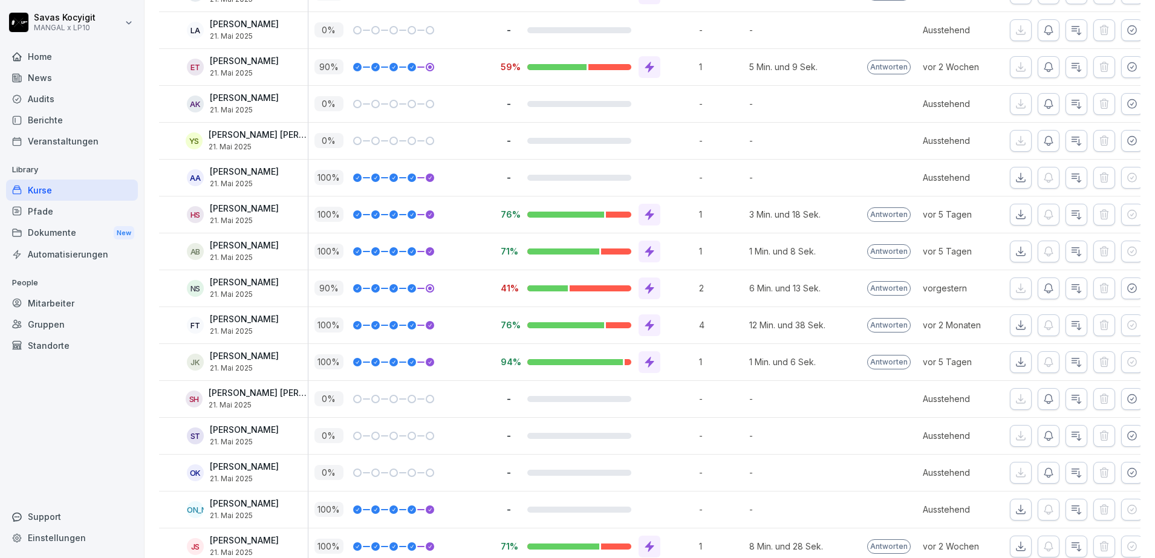
click at [1121, 283] on button "button" at bounding box center [1132, 288] width 22 height 22
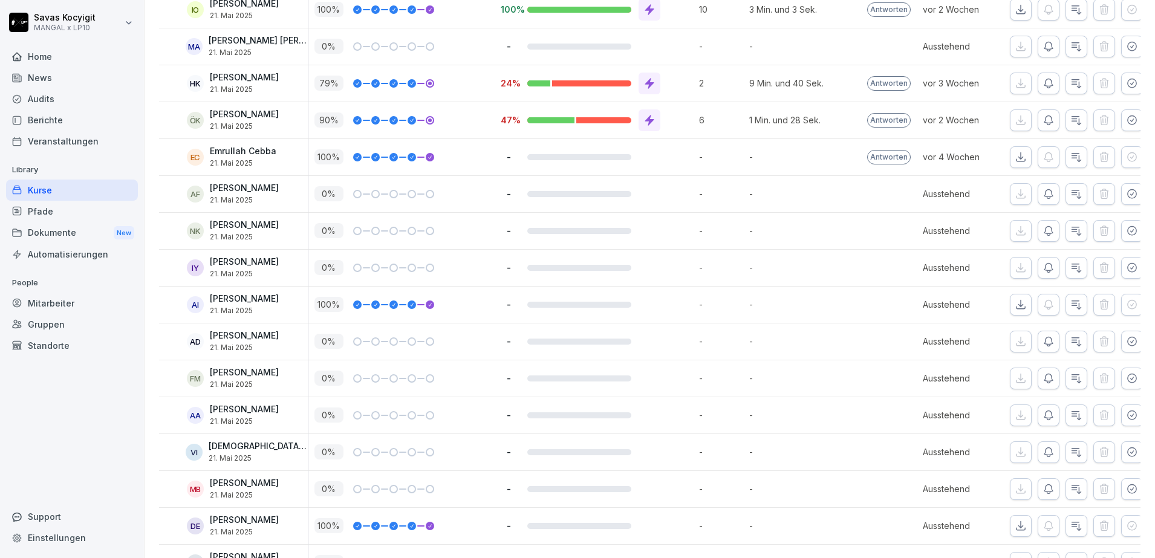
scroll to position [0, 0]
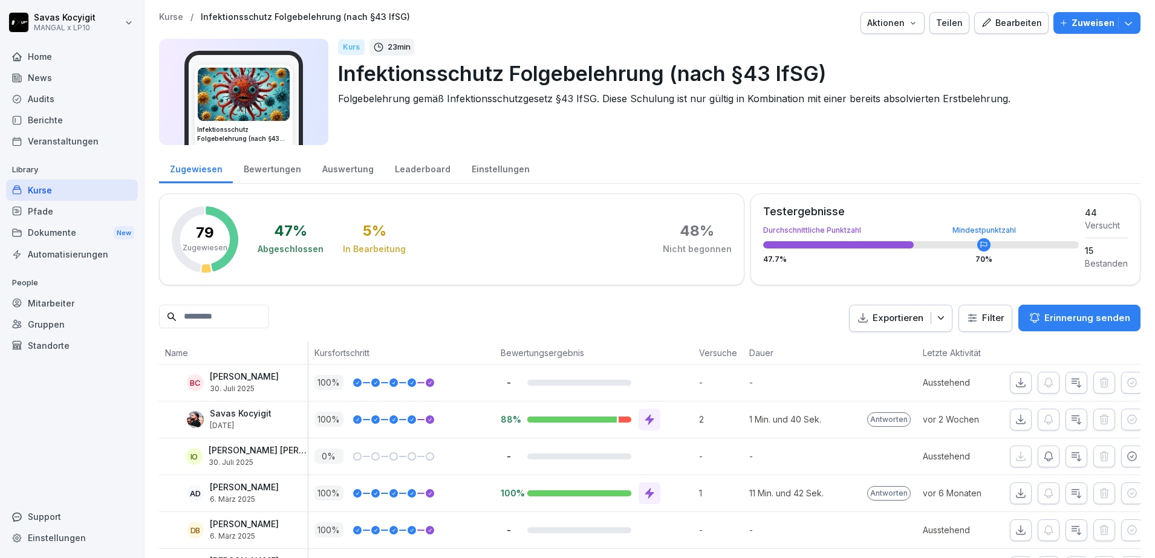
click at [279, 166] on div "Bewertungen" at bounding box center [272, 167] width 79 height 31
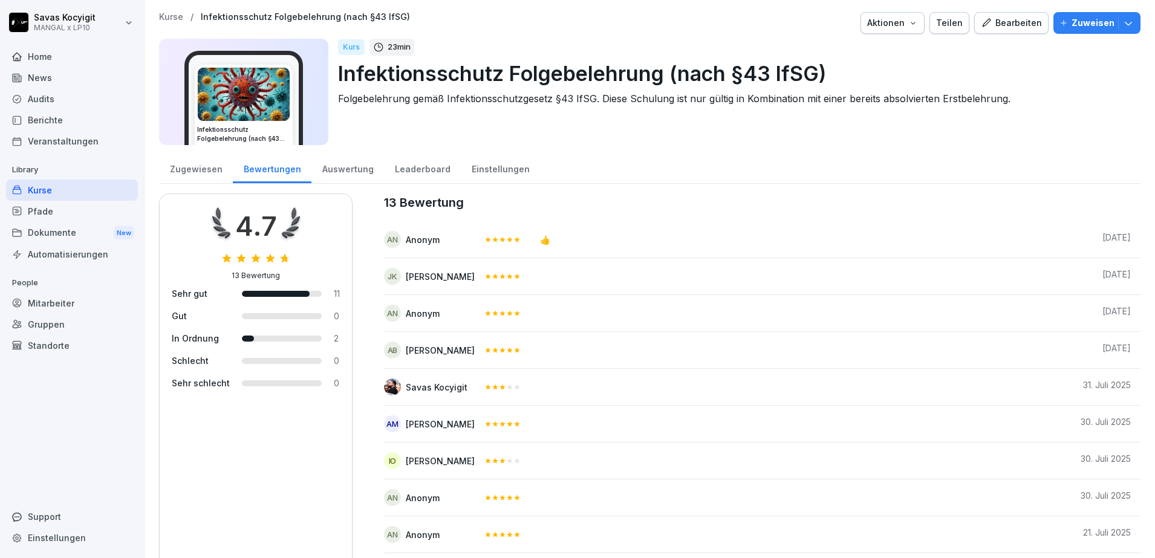
click at [348, 170] on div "Auswertung" at bounding box center [347, 167] width 73 height 31
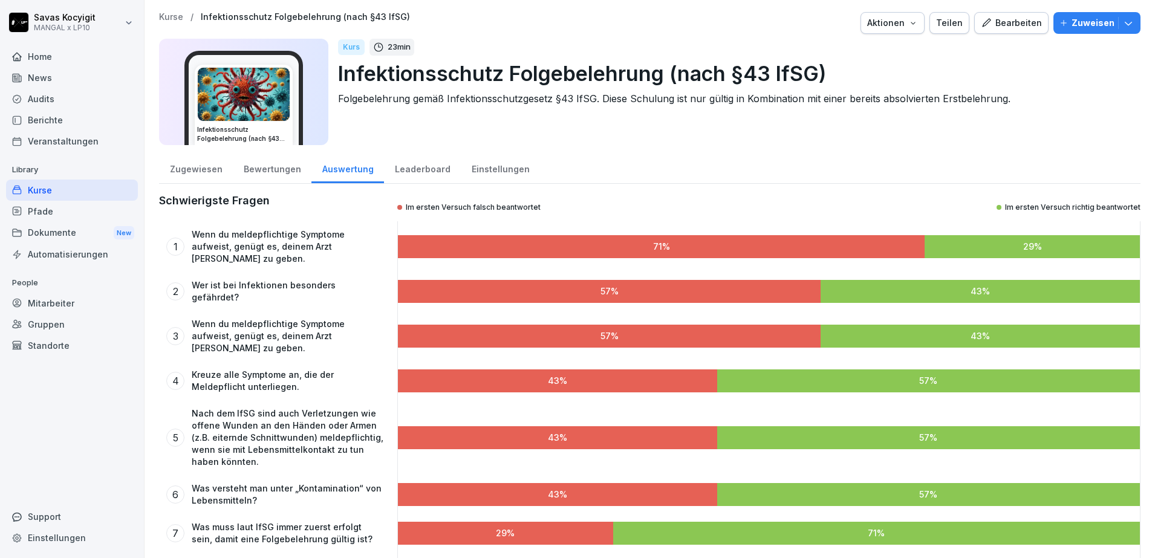
click at [420, 169] on div "Leaderboard" at bounding box center [422, 167] width 77 height 31
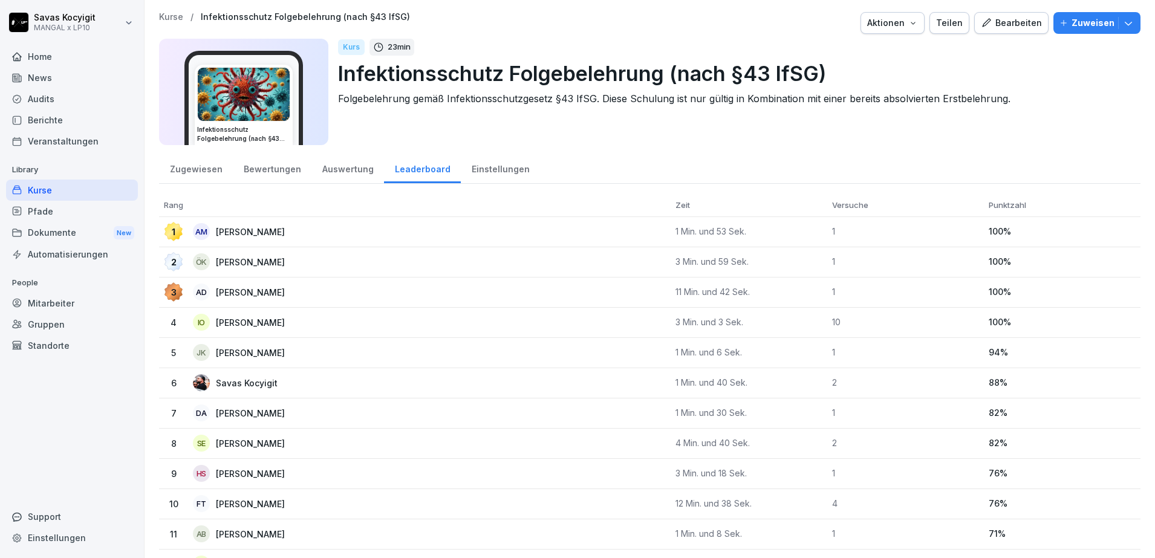
click at [192, 169] on div "Zugewiesen" at bounding box center [196, 167] width 74 height 31
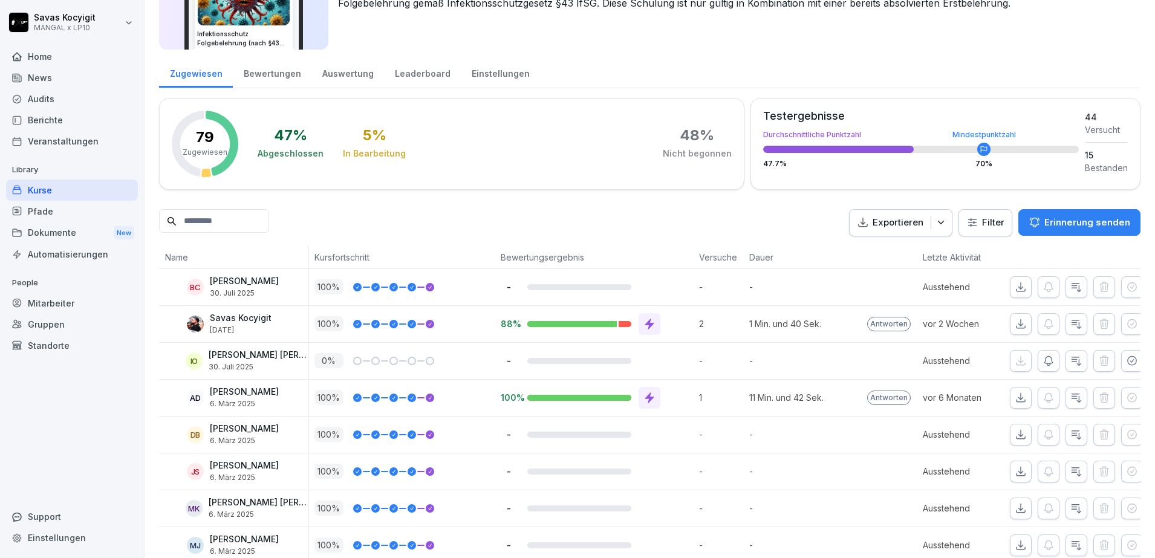
scroll to position [115, 0]
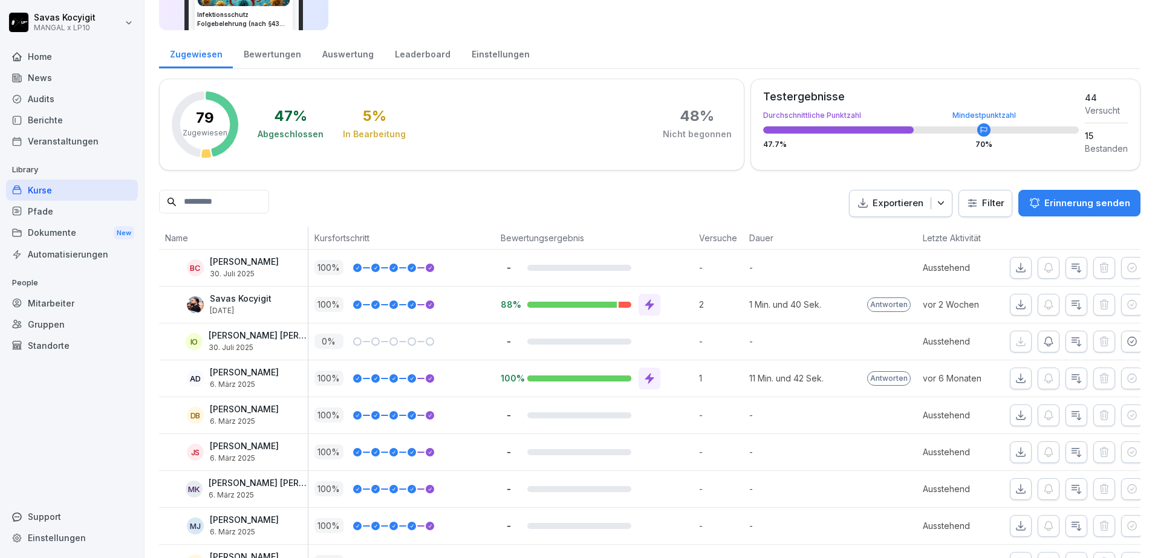
click at [631, 211] on div "Exportieren Filter Erinnerung senden" at bounding box center [649, 203] width 981 height 27
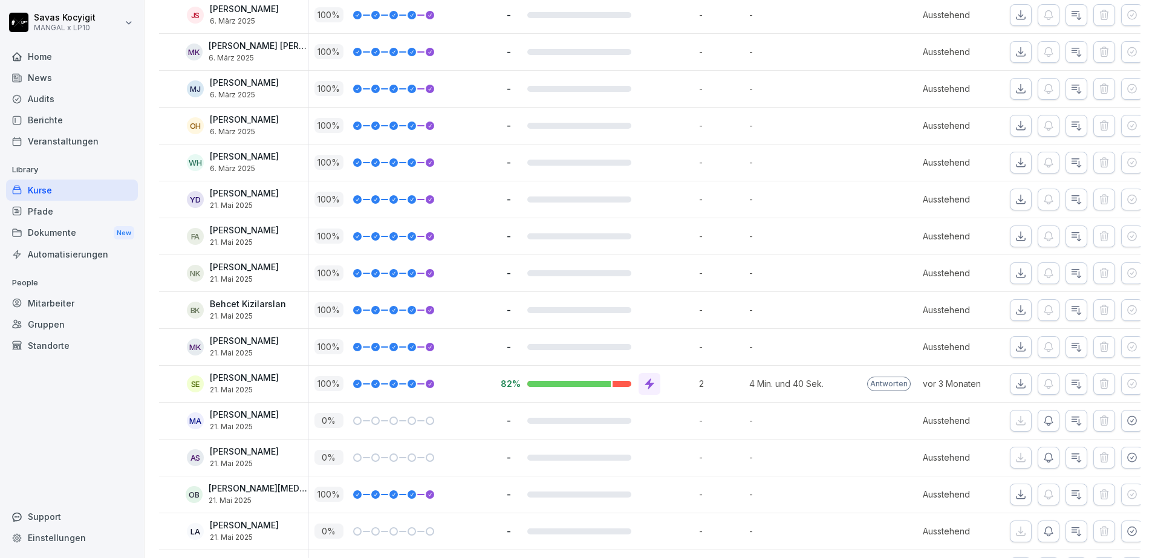
scroll to position [0, 0]
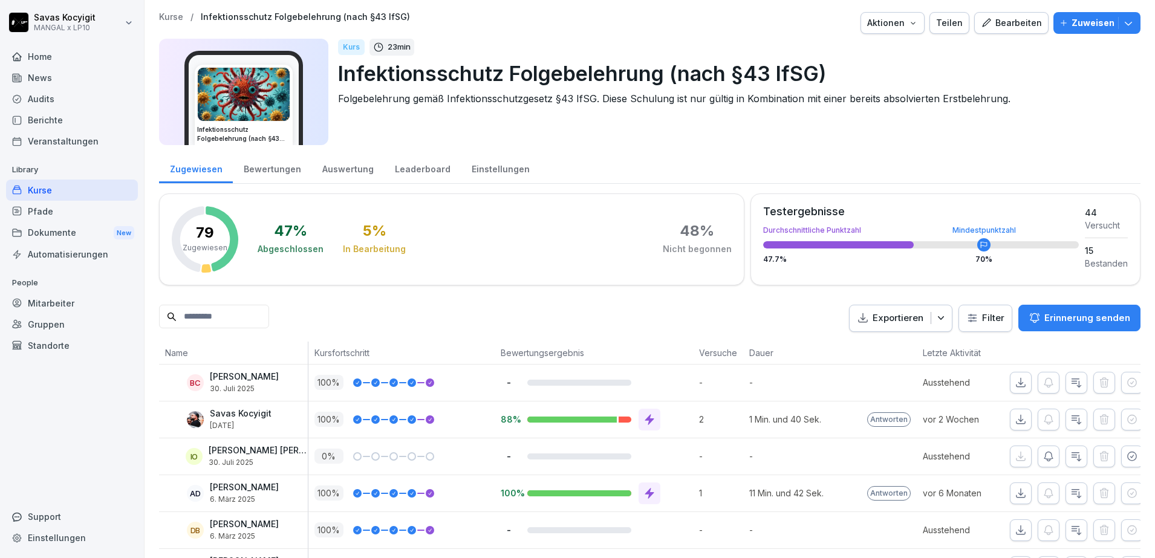
click at [270, 180] on div "Bewertungen" at bounding box center [272, 167] width 79 height 31
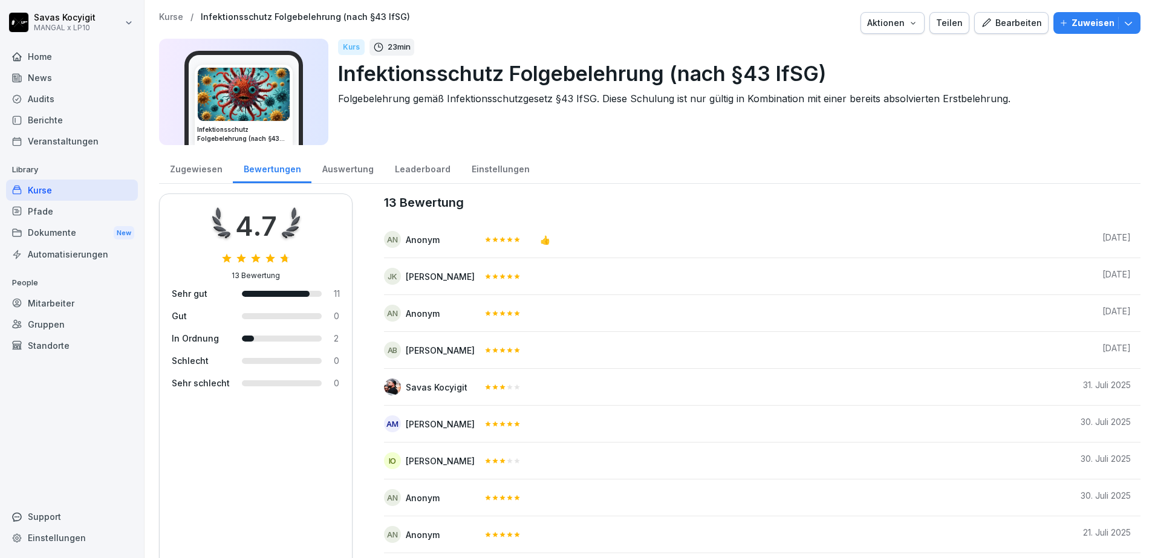
click at [365, 180] on div "Auswertung" at bounding box center [347, 167] width 73 height 31
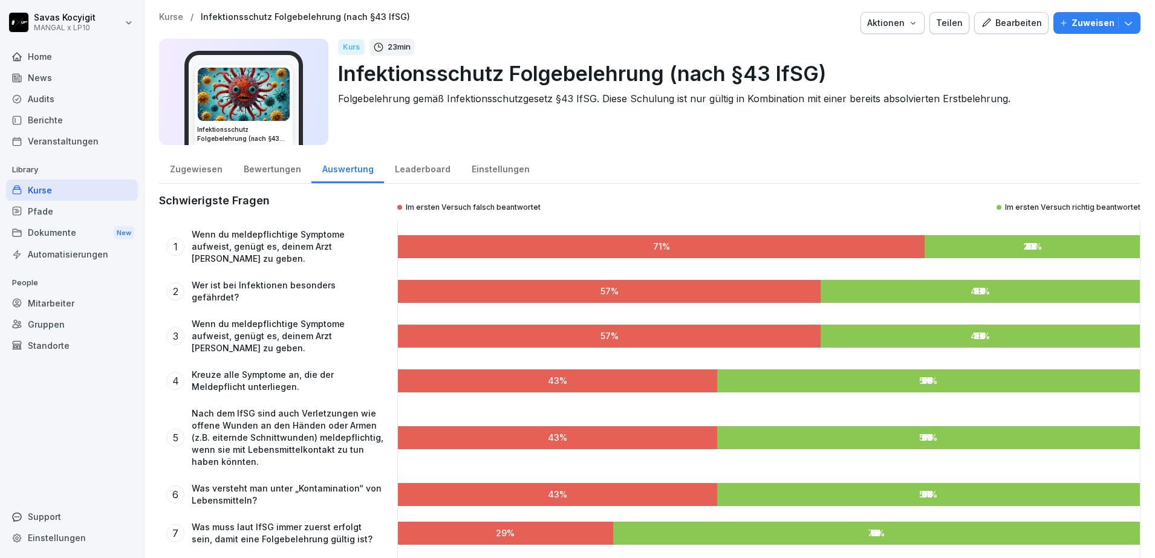
click at [415, 174] on div "Leaderboard" at bounding box center [422, 167] width 77 height 31
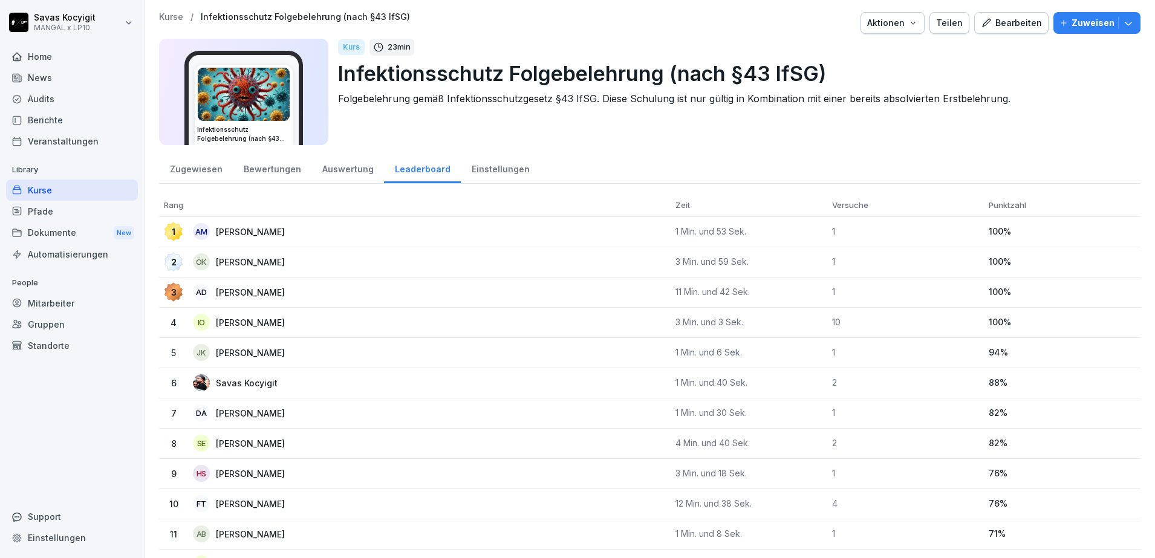
click at [47, 189] on div "Kurse" at bounding box center [72, 190] width 132 height 21
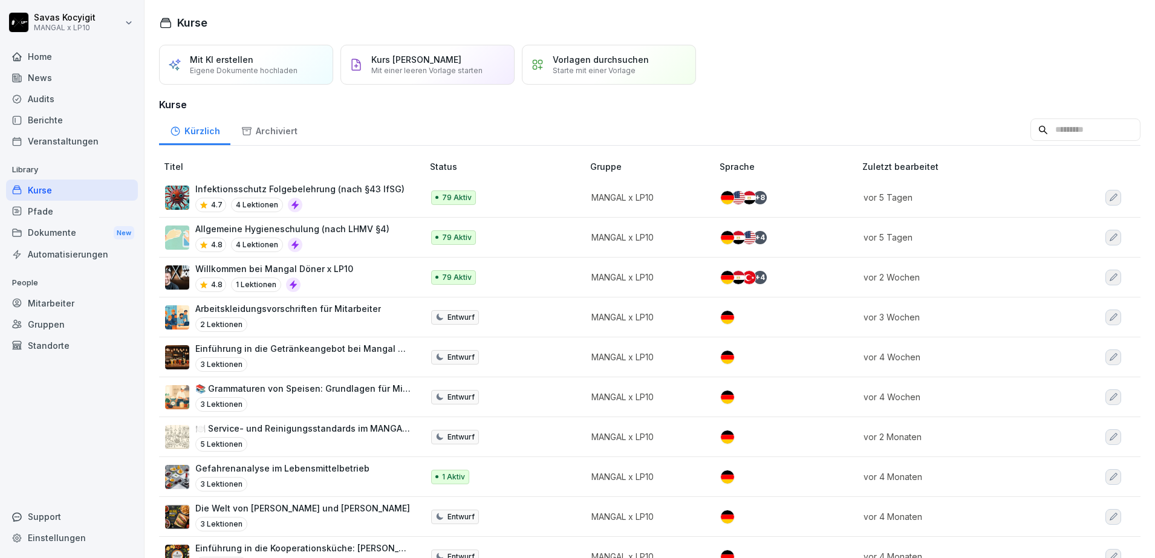
click at [364, 238] on div "4.8 4 Lektionen" at bounding box center [292, 245] width 194 height 15
